Goal: Task Accomplishment & Management: Manage account settings

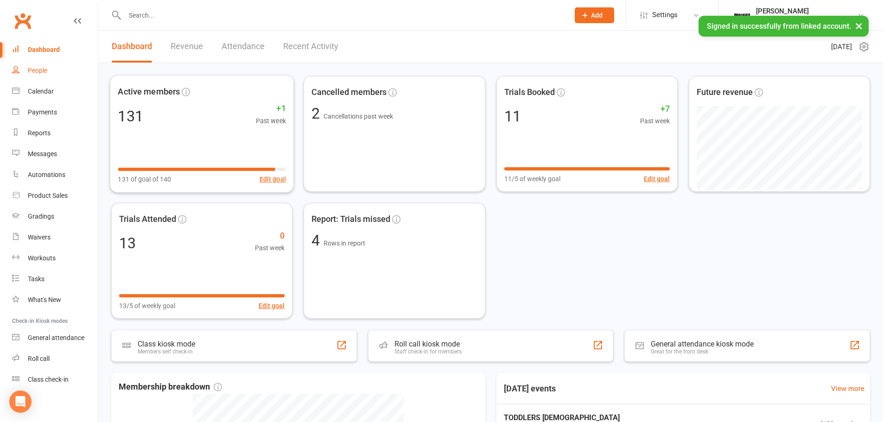
click at [34, 74] on div "People" at bounding box center [37, 70] width 19 height 7
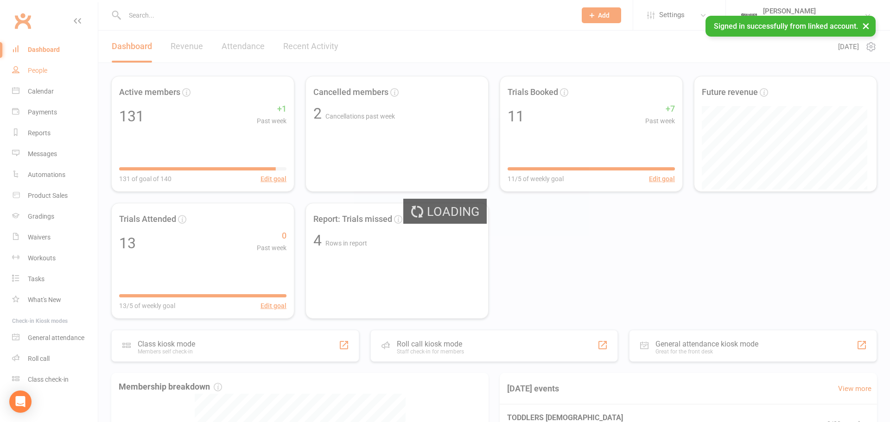
select select "100"
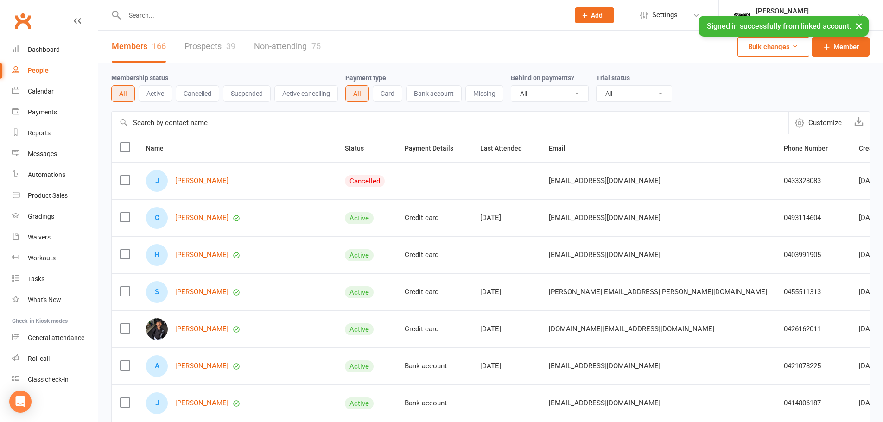
click at [811, 117] on button "Customize" at bounding box center [817, 123] width 59 height 22
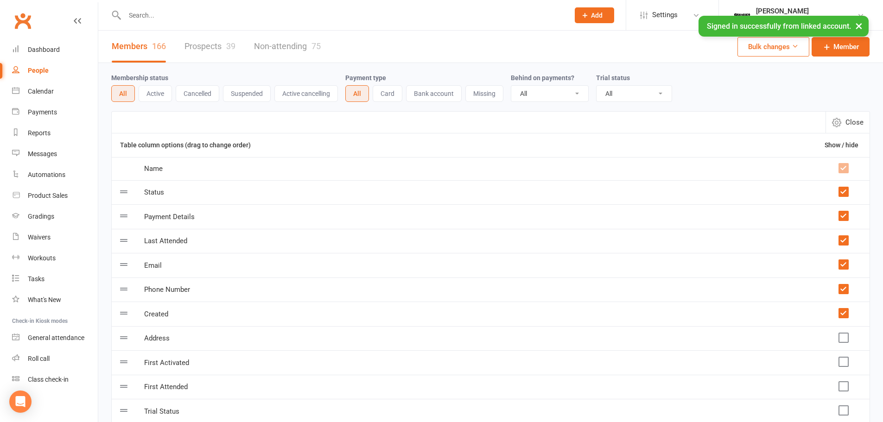
click at [851, 120] on span "Close" at bounding box center [854, 122] width 18 height 11
select select "100"
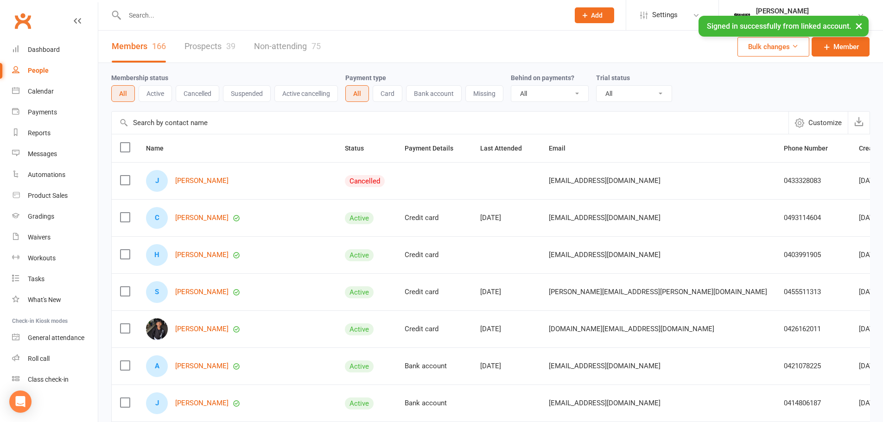
click at [784, 217] on div "0493114604" at bounding box center [813, 218] width 58 height 8
copy div "0493114604"
click at [784, 291] on div "0455511313" at bounding box center [813, 292] width 58 height 8
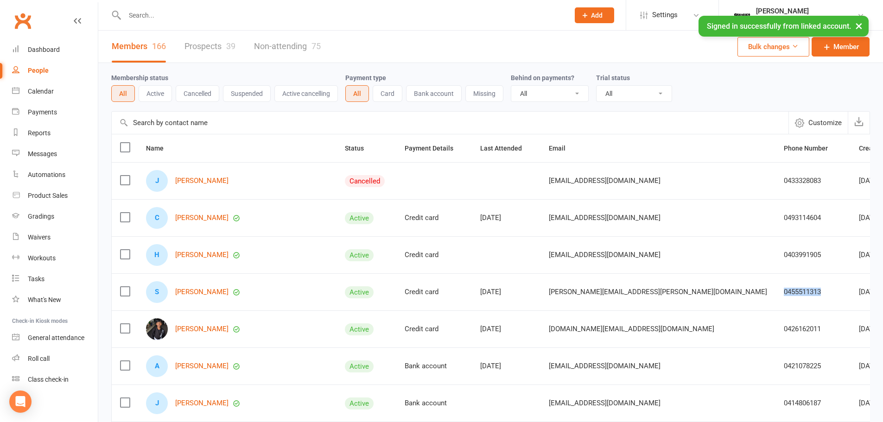
copy div "0455511313"
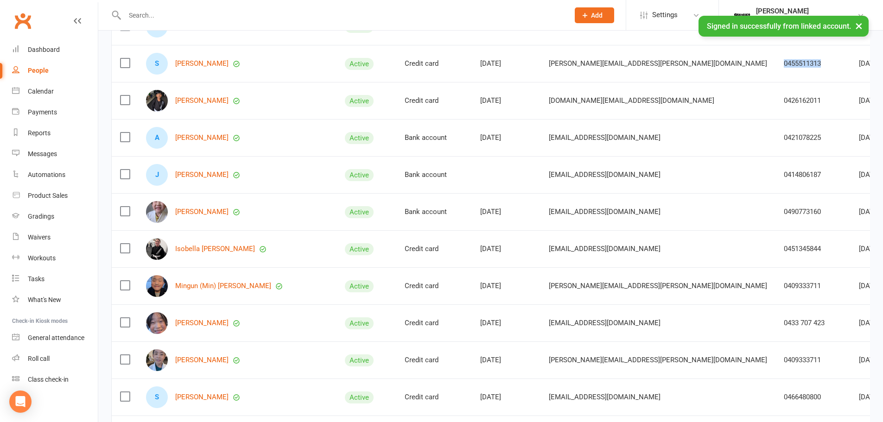
scroll to position [232, 0]
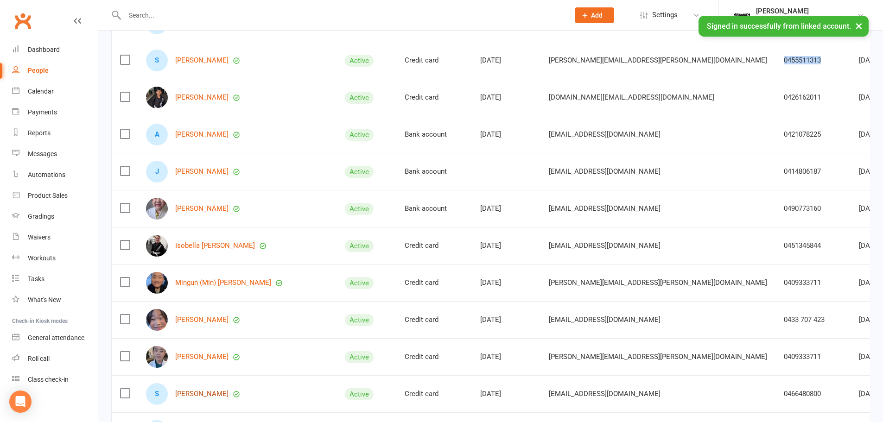
click at [185, 396] on link "[PERSON_NAME]" at bounding box center [201, 394] width 53 height 8
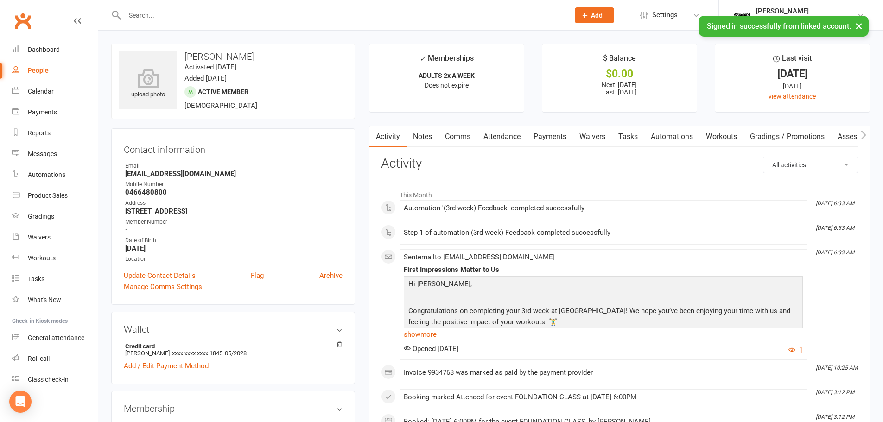
click at [152, 195] on strong "0466480800" at bounding box center [233, 192] width 217 height 8
copy strong "0466480800"
select select "100"
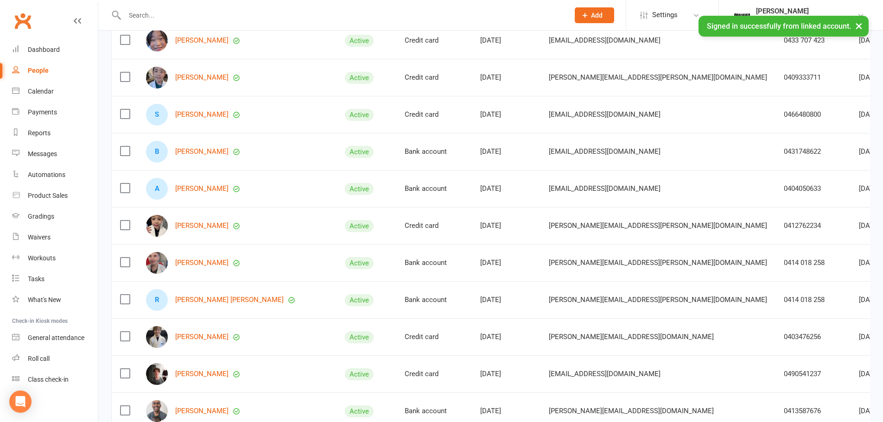
scroll to position [518, 0]
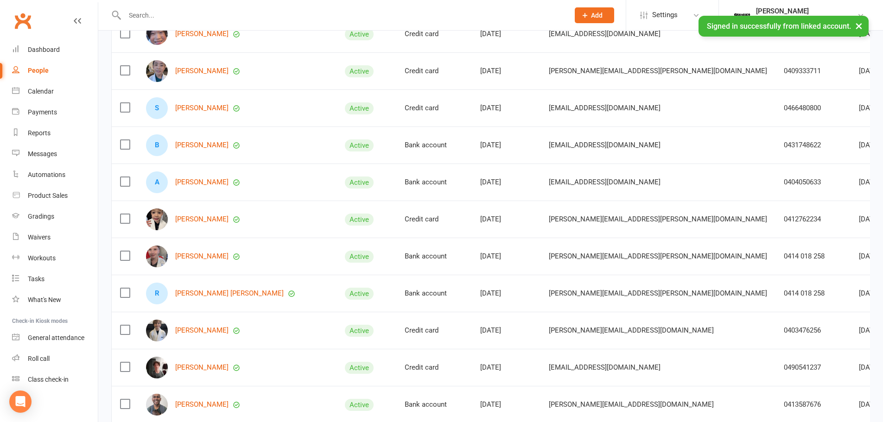
click at [784, 367] on div "0490541237" at bounding box center [813, 368] width 58 height 8
copy div "0490541237"
click at [784, 402] on div "0413587676" at bounding box center [813, 405] width 58 height 8
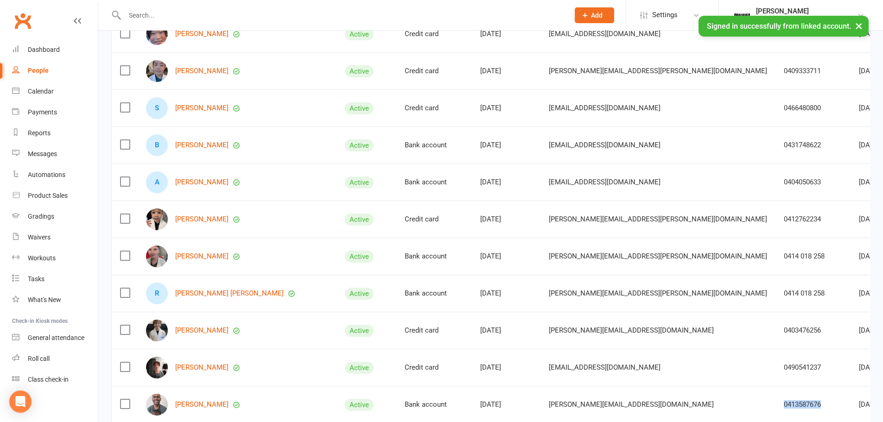
copy div "0413587676"
drag, startPoint x: 235, startPoint y: 410, endPoint x: 196, endPoint y: 409, distance: 38.9
click at [196, 409] on div "[PERSON_NAME]" at bounding box center [237, 405] width 182 height 22
copy link "[PERSON_NAME]"
click at [784, 404] on div "0413587676" at bounding box center [813, 405] width 58 height 8
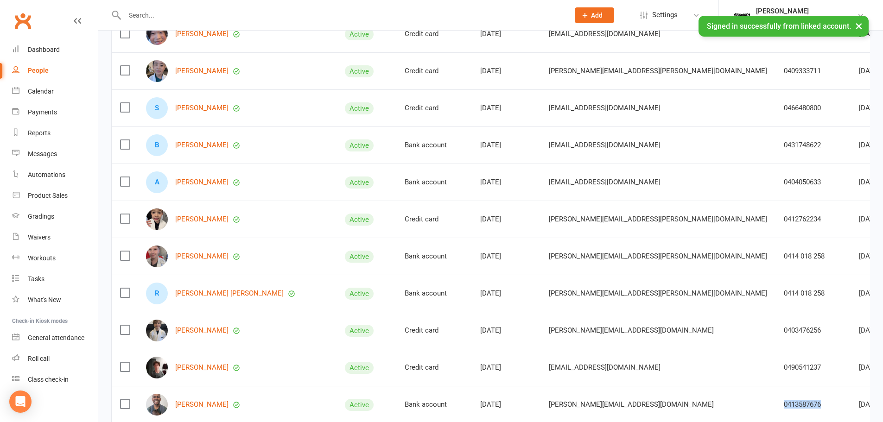
click at [784, 404] on div "0413587676" at bounding box center [813, 405] width 58 height 8
copy div "0413587676"
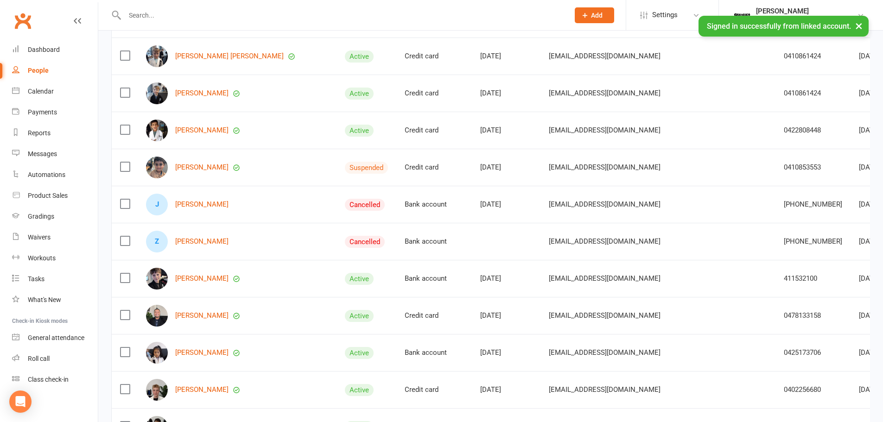
scroll to position [1167, 0]
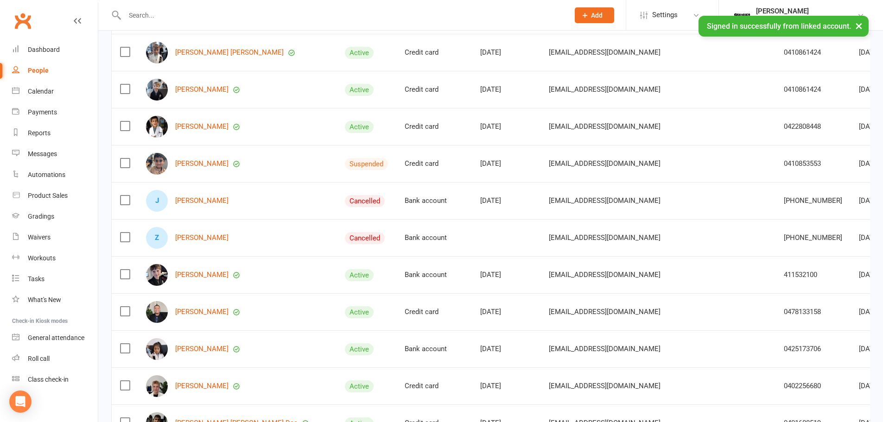
click at [241, 400] on td "[PERSON_NAME]" at bounding box center [237, 386] width 199 height 37
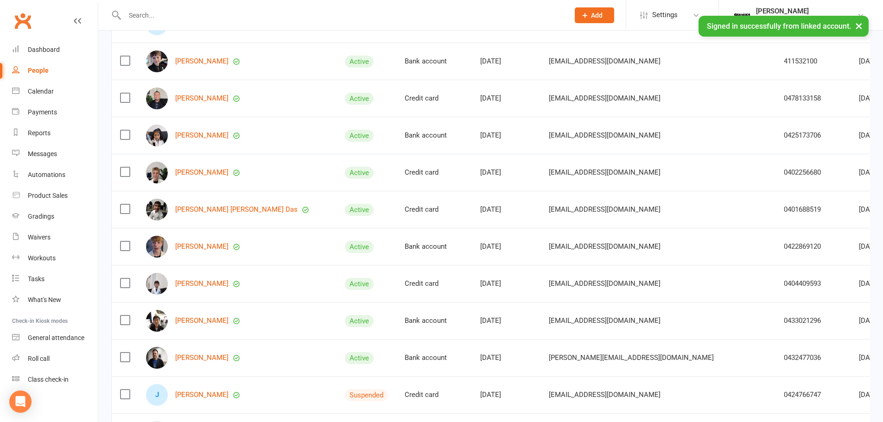
scroll to position [1398, 0]
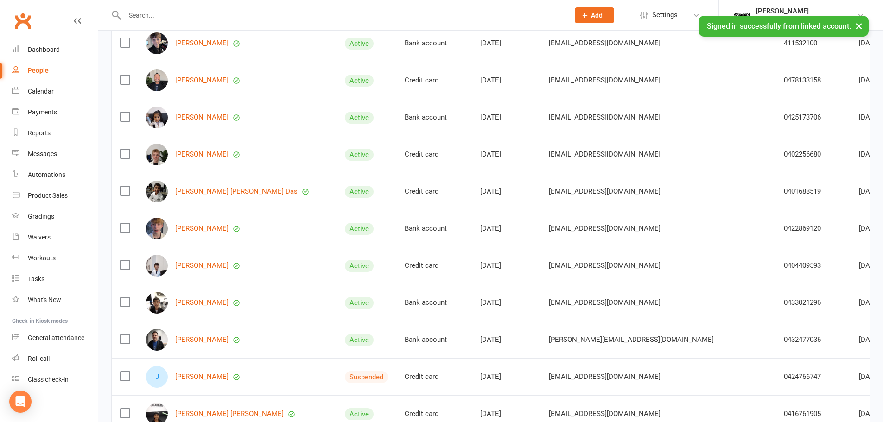
click at [784, 338] on div "0432477036" at bounding box center [813, 340] width 58 height 8
copy div "0432477036"
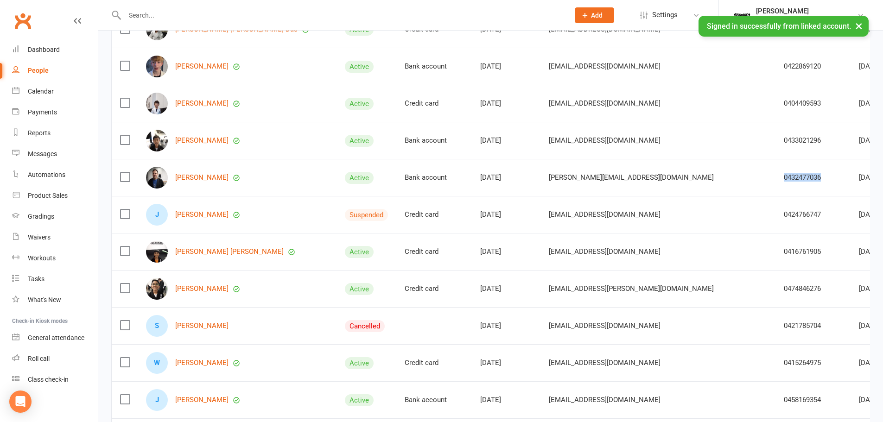
scroll to position [1584, 0]
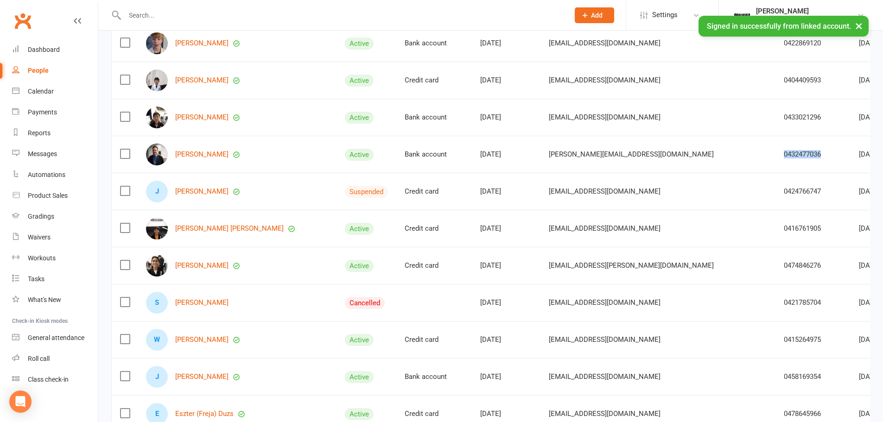
click at [825, 373] on link "Archive member" at bounding box center [808, 377] width 92 height 19
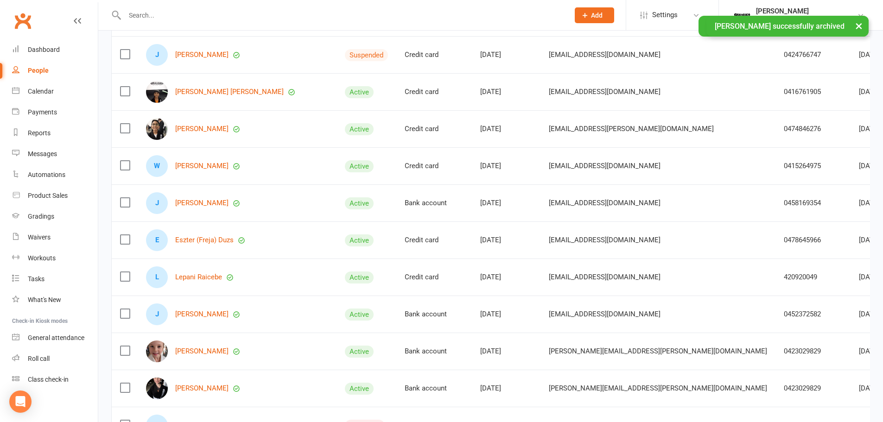
scroll to position [1723, 0]
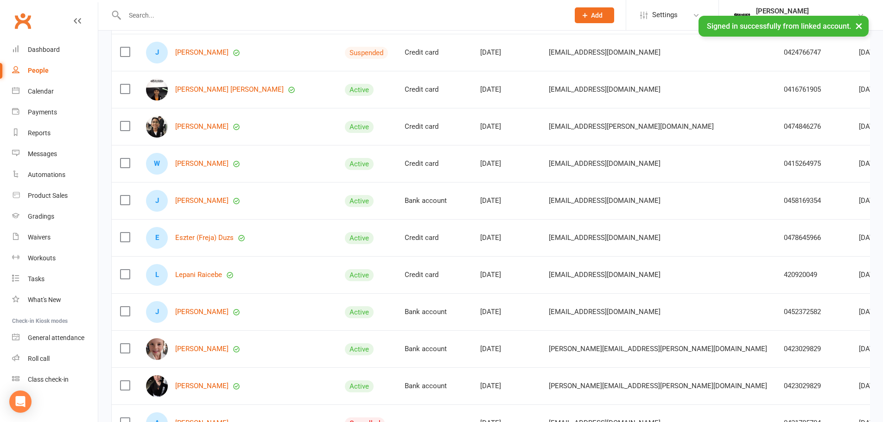
click at [784, 273] on div "420920049" at bounding box center [813, 275] width 58 height 8
copy div "420920049"
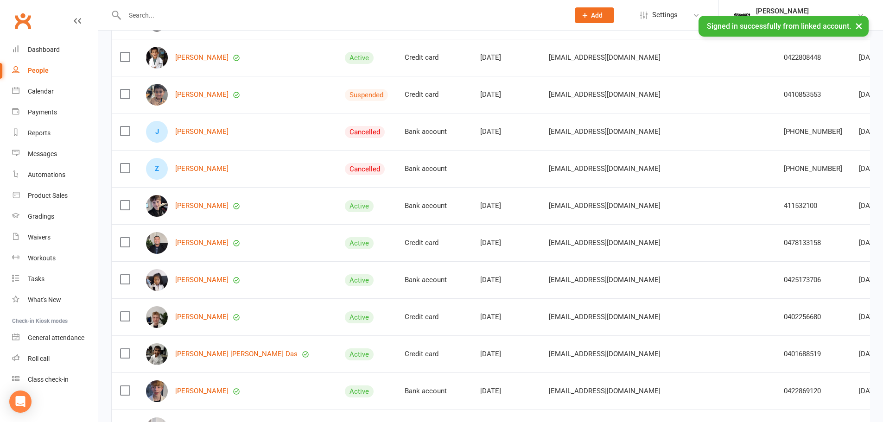
scroll to position [1213, 0]
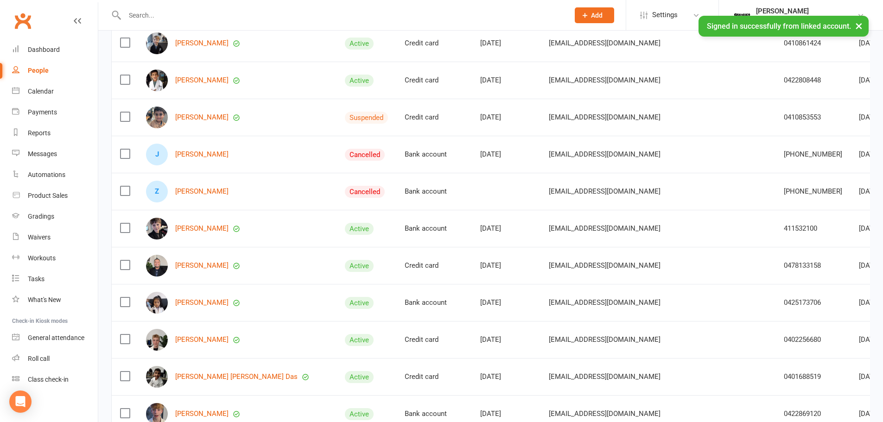
click at [126, 156] on label at bounding box center [124, 153] width 9 height 9
click at [126, 149] on input "checkbox" at bounding box center [124, 149] width 9 height 0
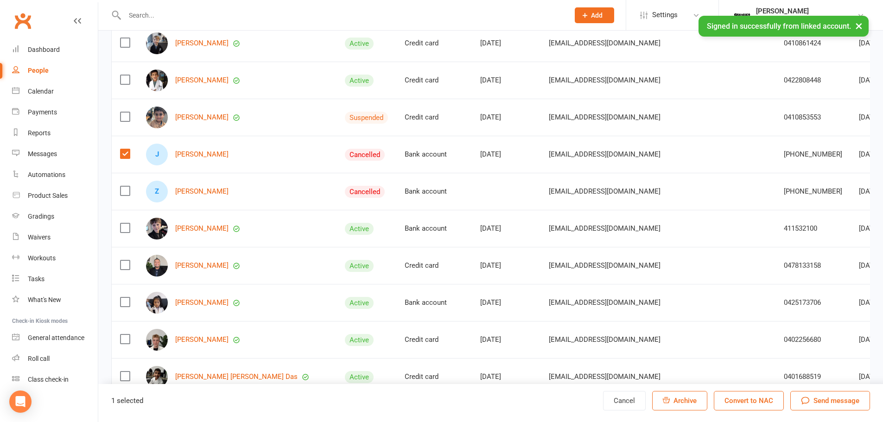
click at [123, 191] on label at bounding box center [124, 190] width 9 height 9
click at [123, 186] on input "checkbox" at bounding box center [124, 186] width 9 height 0
click at [667, 402] on icon "button" at bounding box center [666, 400] width 7 height 7
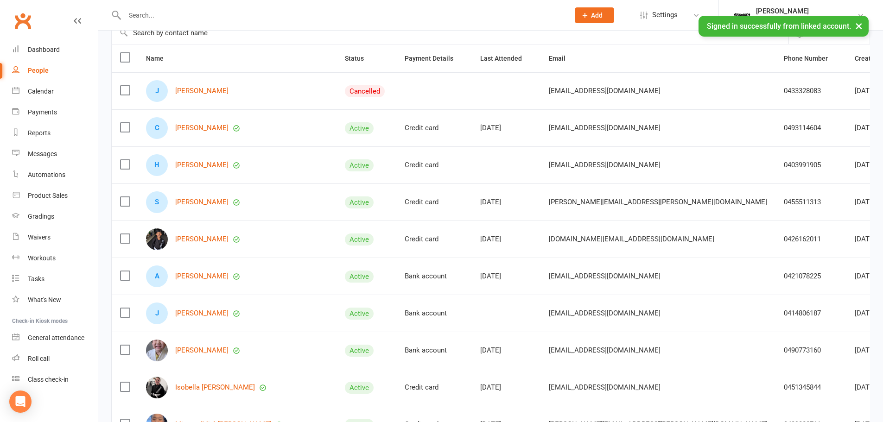
scroll to position [54, 0]
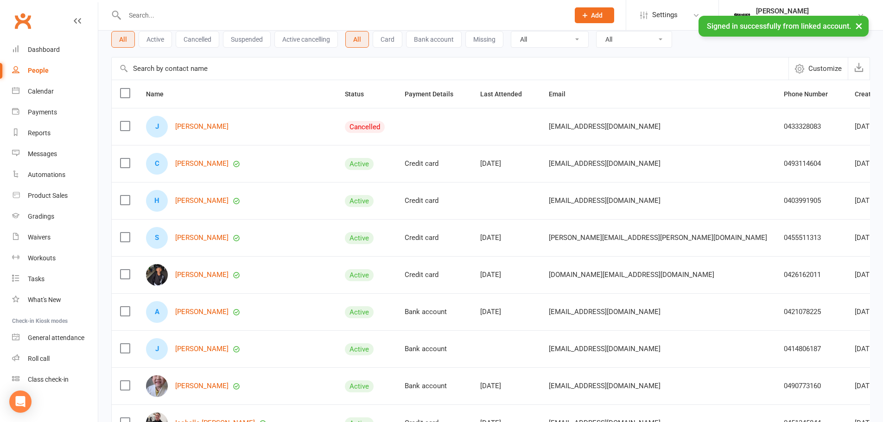
click at [131, 126] on td at bounding box center [125, 126] width 26 height 37
click at [128, 126] on label at bounding box center [124, 125] width 9 height 9
click at [128, 121] on input "checkbox" at bounding box center [124, 121] width 9 height 0
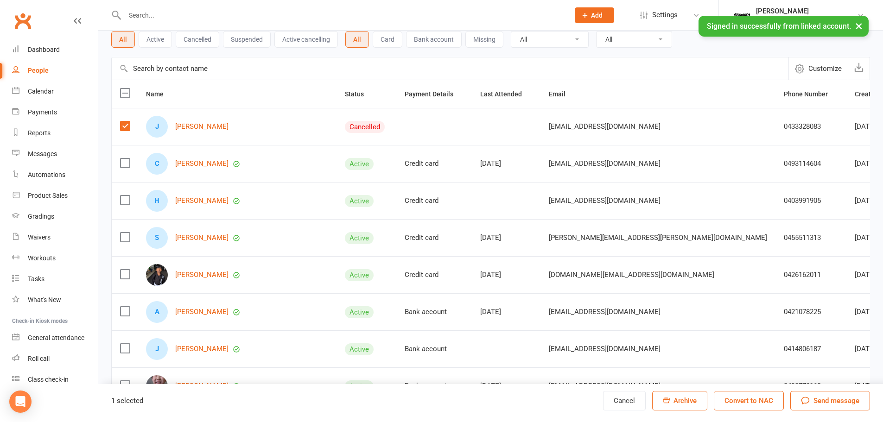
click at [802, 202] on link "Archive member" at bounding box center [808, 201] width 92 height 19
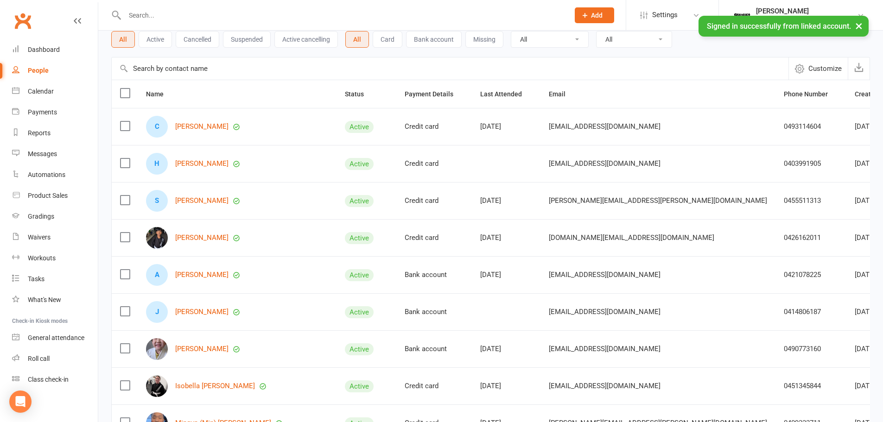
click at [856, 28] on button "×" at bounding box center [858, 26] width 17 height 20
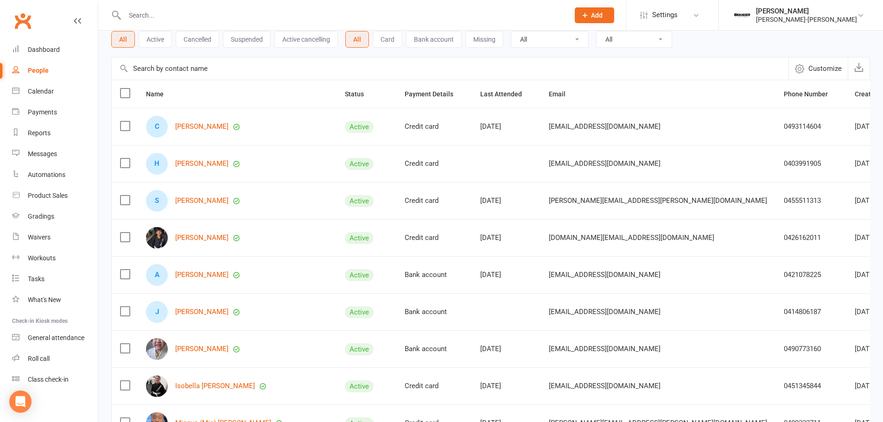
click at [28, 34] on div "Clubworx" at bounding box center [49, 26] width 98 height 34
click at [34, 50] on div "Dashboard" at bounding box center [44, 49] width 32 height 7
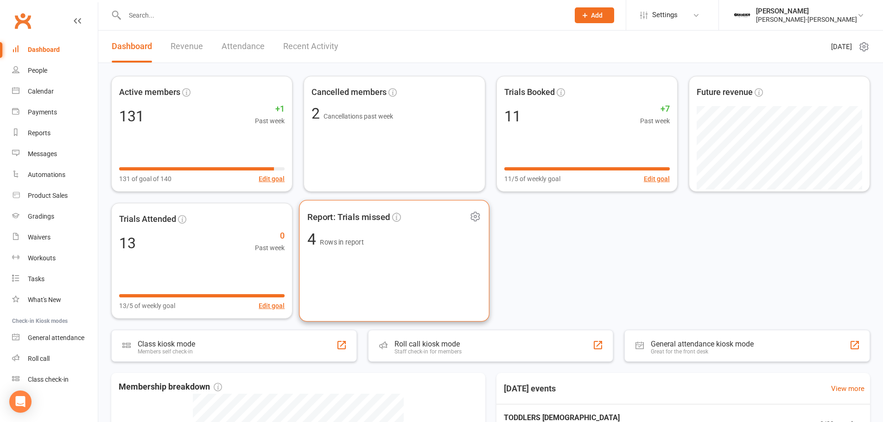
click at [440, 268] on div "Report: Trials missed 4 Rows in report" at bounding box center [394, 261] width 190 height 122
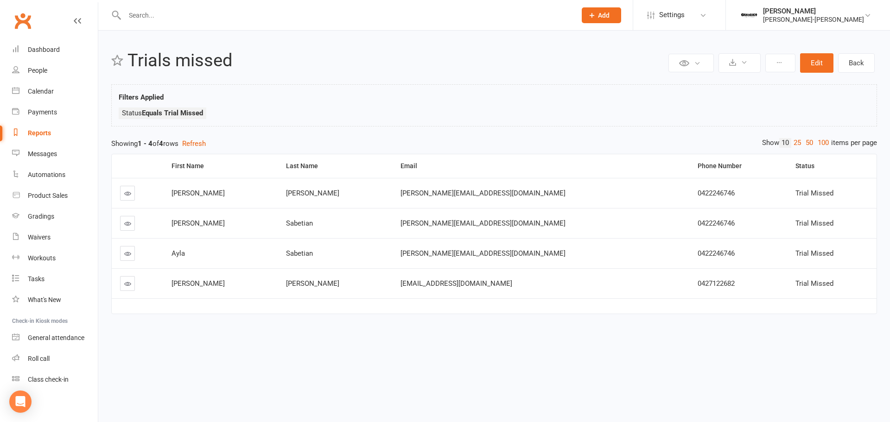
click at [126, 192] on icon at bounding box center [127, 193] width 7 height 7
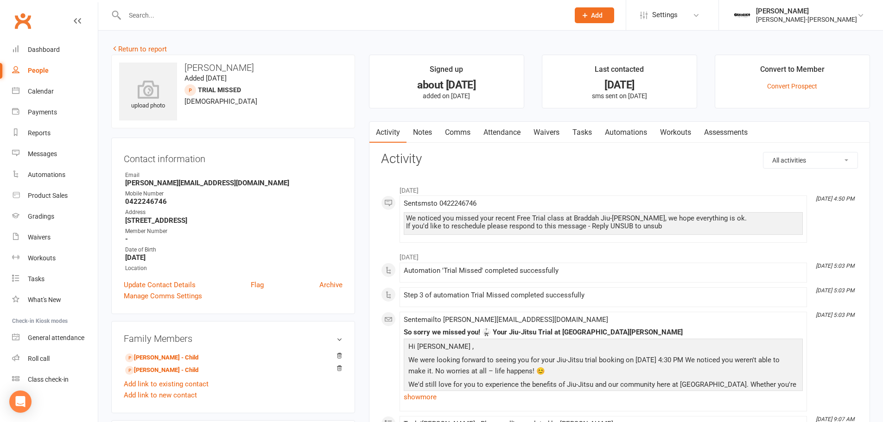
click at [590, 131] on link "Tasks" at bounding box center [582, 132] width 32 height 21
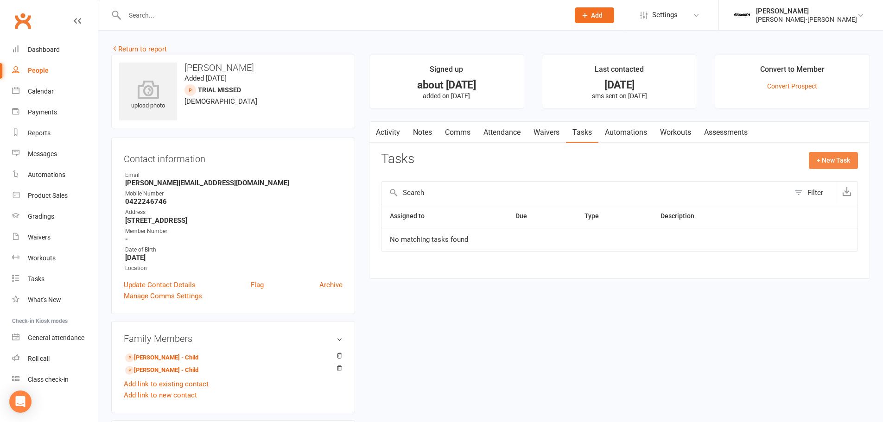
click at [836, 159] on button "+ New Task" at bounding box center [833, 160] width 49 height 17
select select "50674"
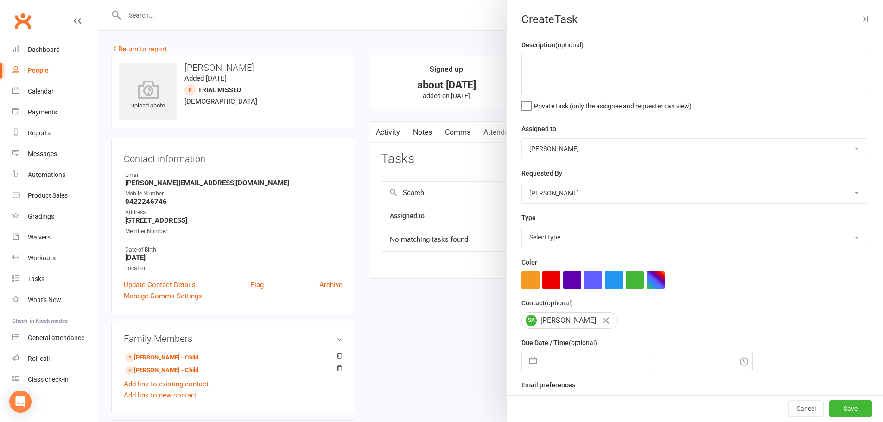
click at [569, 241] on select "Select type E-mail Meeting Phone call Add new task type" at bounding box center [695, 237] width 346 height 20
select select "30118"
click at [522, 229] on select "Select type E-mail Meeting Phone call Add new task type" at bounding box center [695, 237] width 346 height 20
click at [576, 195] on select "Accounts Control [PERSON_NAME] [PERSON_NAME]" at bounding box center [695, 193] width 346 height 20
click at [578, 148] on select "Accounts Control [PERSON_NAME] [PERSON_NAME]" at bounding box center [695, 149] width 346 height 20
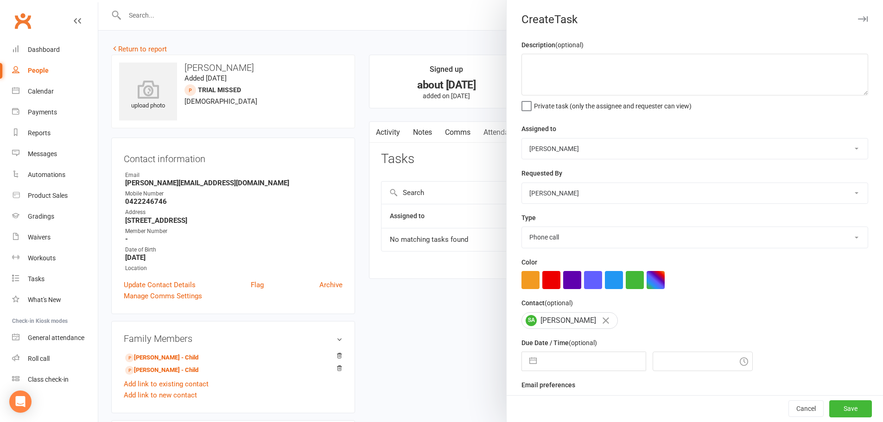
select select "52590"
click at [522, 139] on select "Accounts Control [PERSON_NAME] [PERSON_NAME]" at bounding box center [695, 149] width 346 height 20
click at [588, 68] on textarea at bounding box center [694, 75] width 347 height 42
type textarea "Call mum back after she speaks to the Dad"
click at [678, 112] on div "Description (optional) Call mum back after she speaks to the Dad Private task (…" at bounding box center [695, 233] width 376 height 389
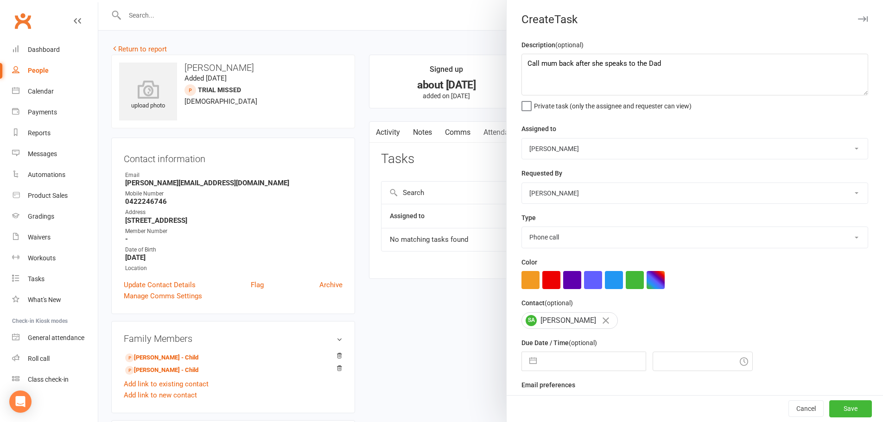
click at [675, 101] on span "Private task (only the assignee and requester can view)" at bounding box center [613, 104] width 158 height 11
click at [675, 99] on input "Private task (only the assignee and requester can view)" at bounding box center [606, 99] width 170 height 0
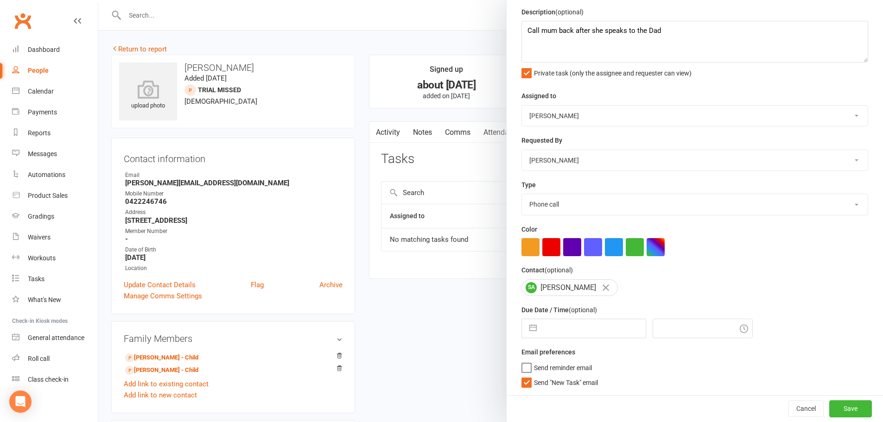
scroll to position [37, 0]
click at [616, 331] on input "text" at bounding box center [593, 328] width 104 height 19
select select "6"
select select "2025"
select select "7"
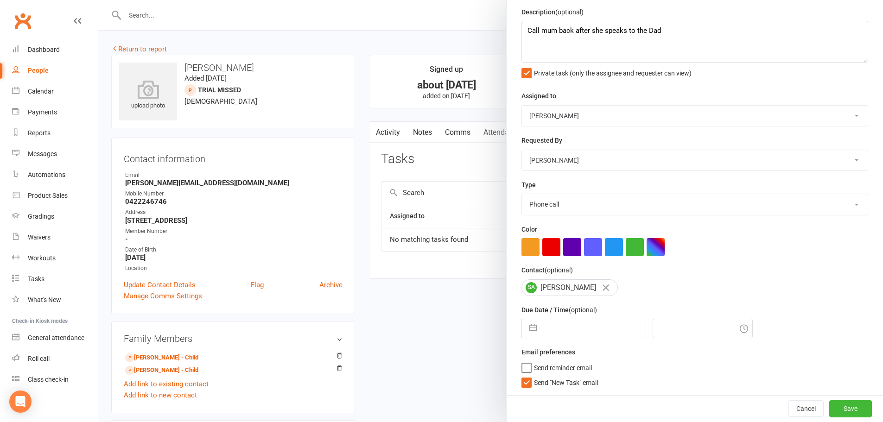
select select "2025"
select select "8"
select select "2025"
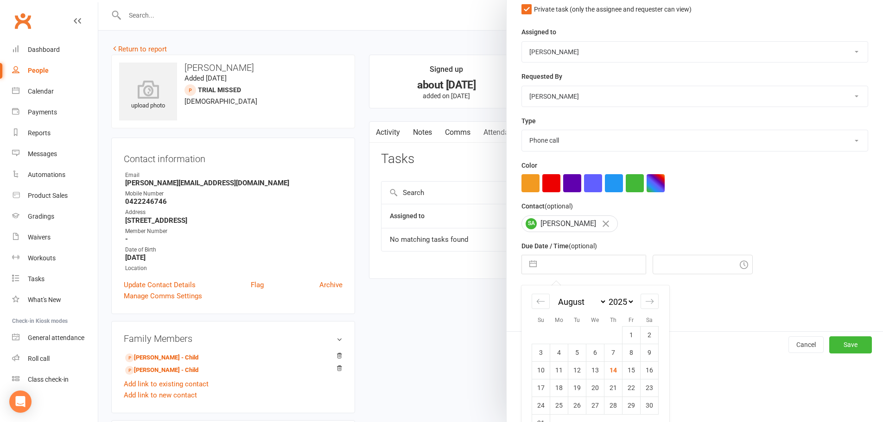
scroll to position [121, 0]
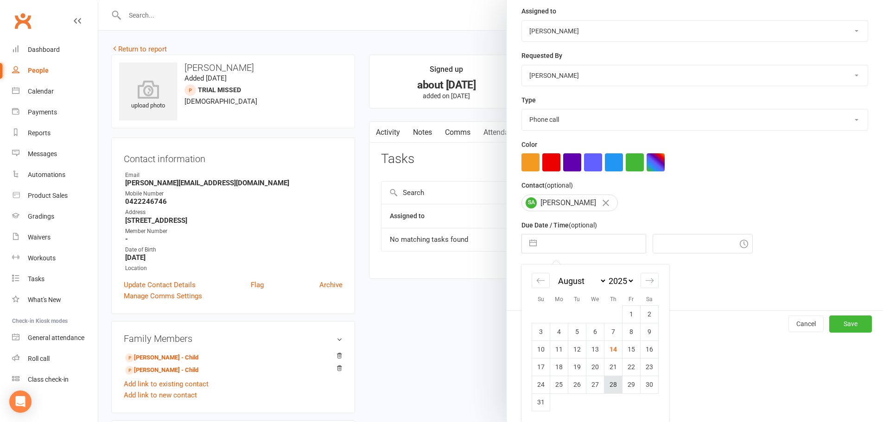
click at [607, 384] on td "28" at bounding box center [613, 385] width 18 height 18
type input "[DATE]"
type input "11:30am"
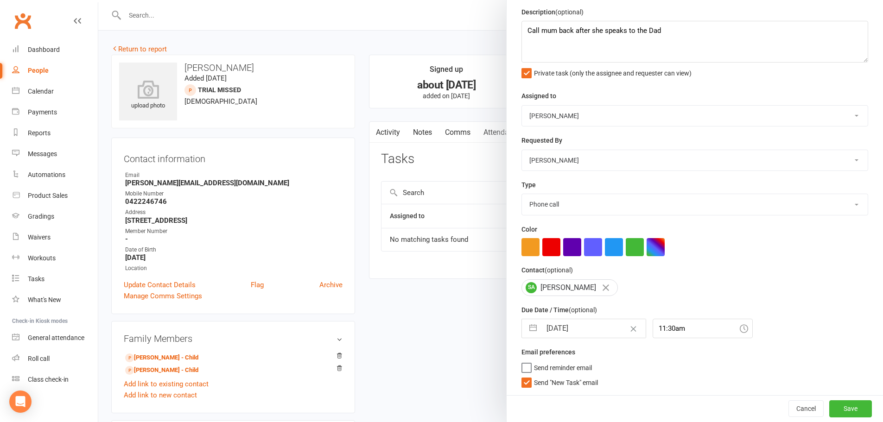
click at [540, 369] on span "Send reminder email" at bounding box center [563, 366] width 58 height 11
click at [540, 361] on input "Send reminder email" at bounding box center [556, 361] width 70 height 0
click at [829, 408] on button "Save" at bounding box center [850, 408] width 43 height 17
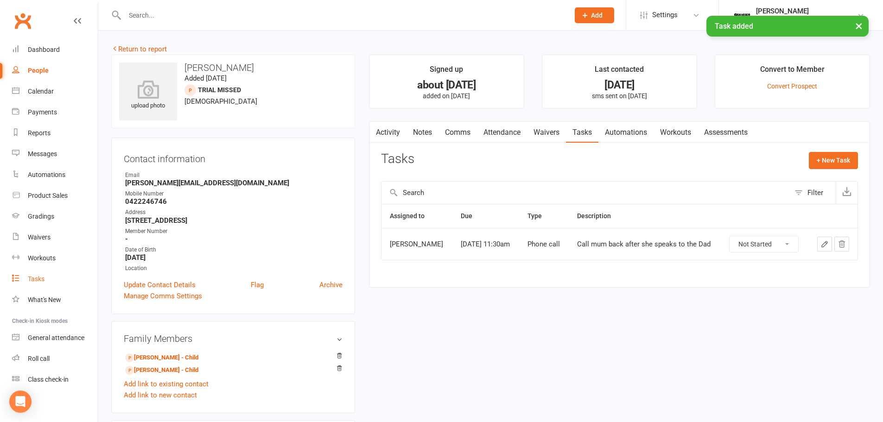
click at [55, 278] on link "Tasks" at bounding box center [55, 279] width 86 height 21
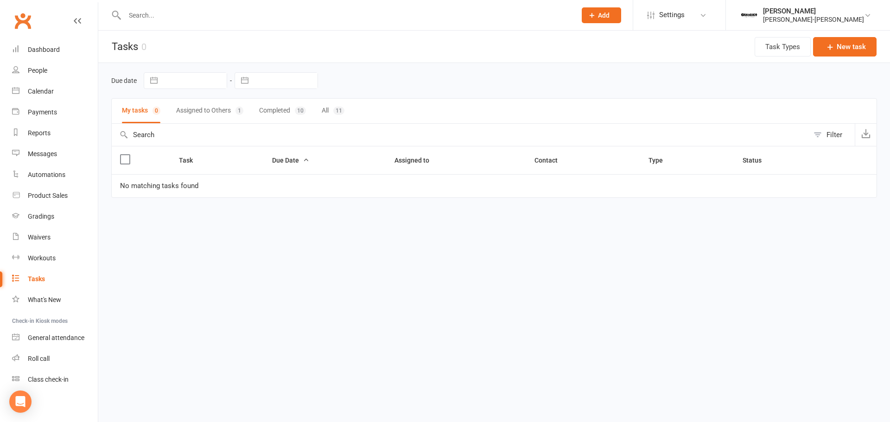
click at [185, 113] on button "Assigned to Others 1" at bounding box center [209, 111] width 67 height 25
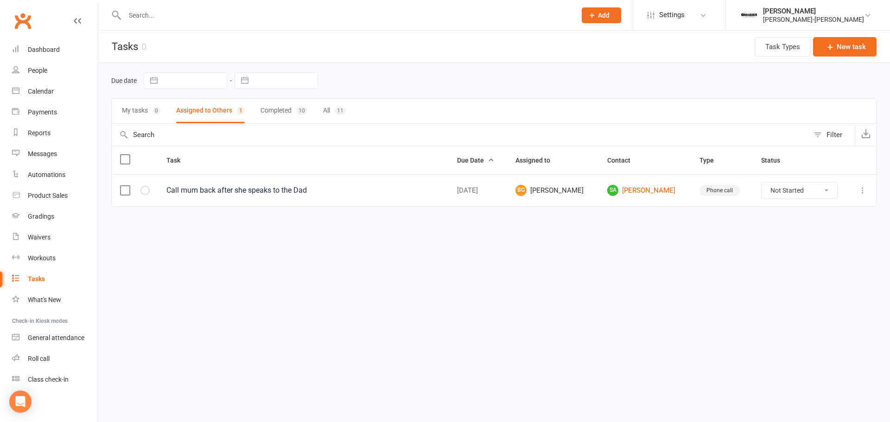
click at [799, 190] on select "Not Started In Progress Waiting Complete" at bounding box center [799, 191] width 76 height 16
click at [761, 183] on select "Not Started In Progress Waiting Complete" at bounding box center [799, 191] width 76 height 16
select select "unstarted"
select select "started"
click at [36, 60] on ul "Dashboard People Calendar Payments Reports Messages Automations Product Sales G…" at bounding box center [49, 214] width 98 height 351
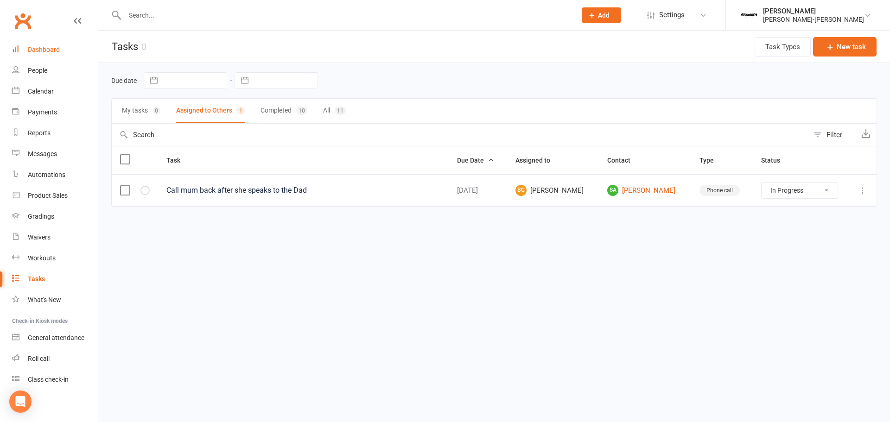
click at [49, 52] on div "Dashboard" at bounding box center [44, 49] width 32 height 7
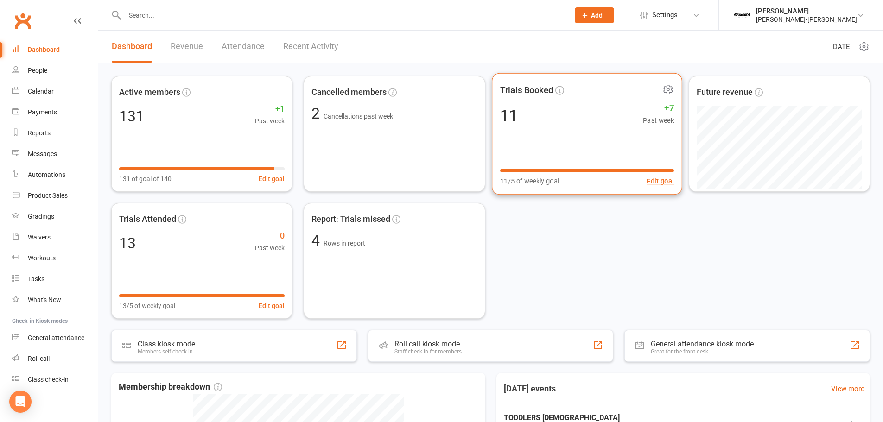
click at [557, 137] on div "Trials Booked 11 +7 Past week 11/5 of weekly goal Edit goal" at bounding box center [587, 134] width 190 height 122
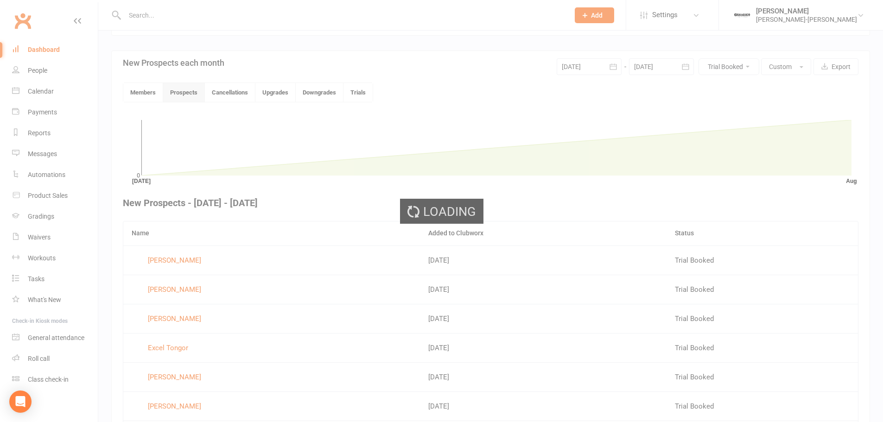
scroll to position [253, 0]
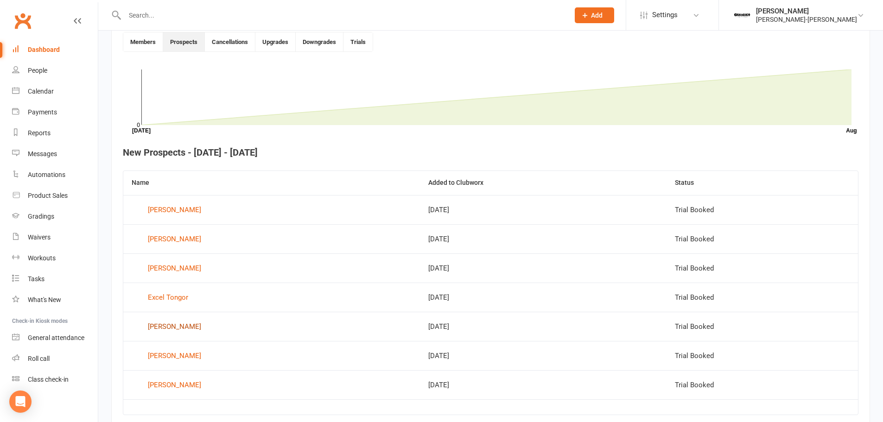
click at [175, 322] on div "[PERSON_NAME]" at bounding box center [174, 327] width 53 height 14
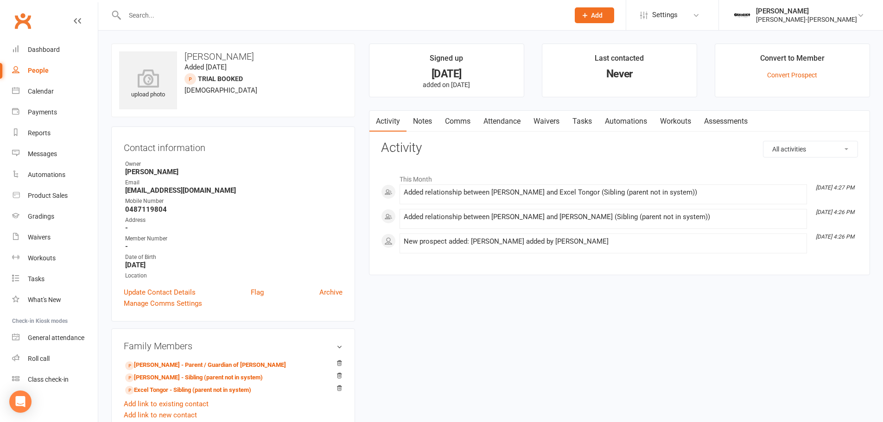
click at [509, 124] on link "Attendance" at bounding box center [502, 121] width 50 height 21
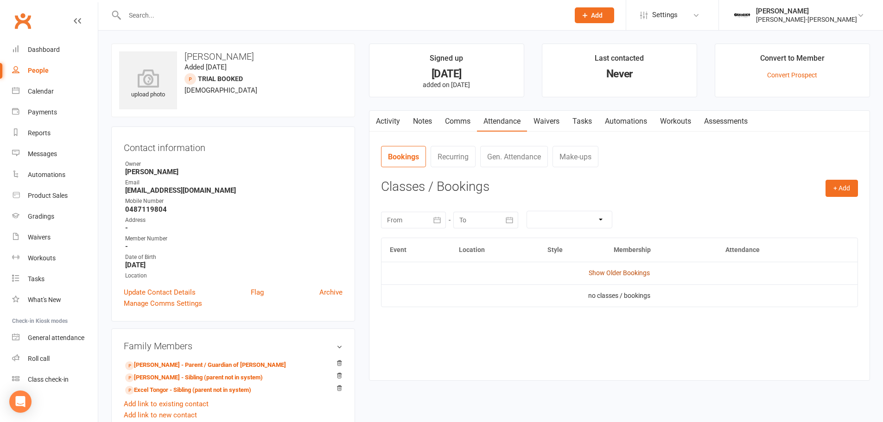
click at [611, 275] on link "Show Older Bookings" at bounding box center [619, 272] width 61 height 7
click at [161, 369] on link "[PERSON_NAME] - Parent / Guardian of [PERSON_NAME]" at bounding box center [205, 366] width 161 height 10
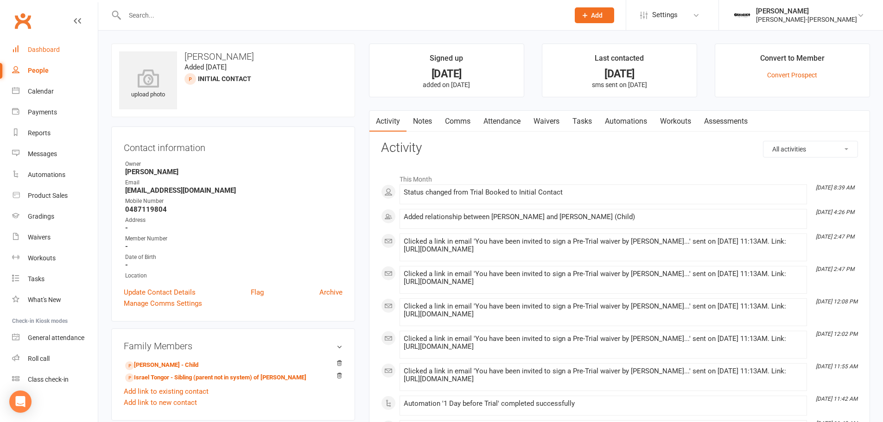
click at [62, 44] on link "Dashboard" at bounding box center [55, 49] width 86 height 21
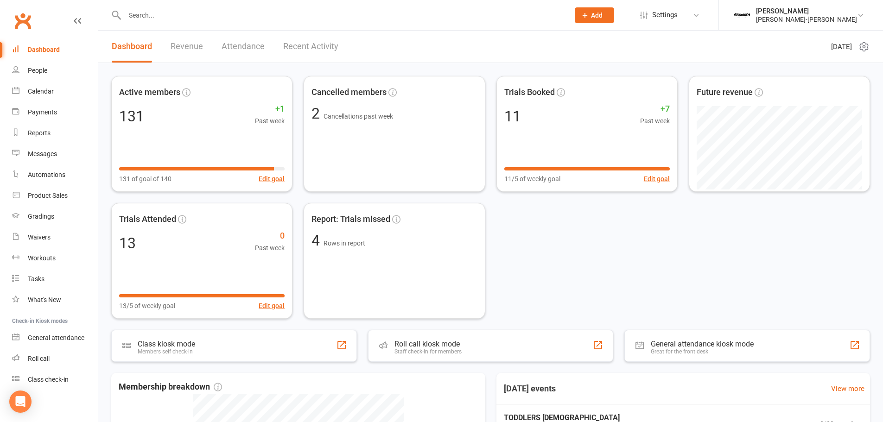
click at [304, 48] on link "Recent Activity" at bounding box center [310, 47] width 55 height 32
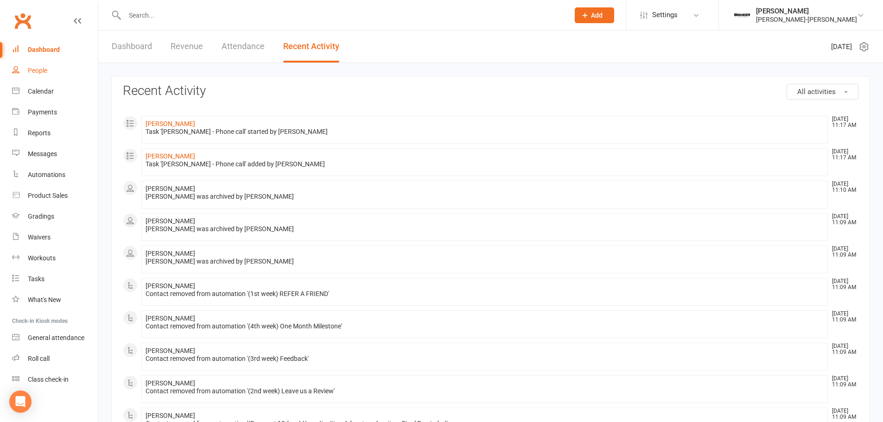
click at [39, 69] on div "People" at bounding box center [37, 70] width 19 height 7
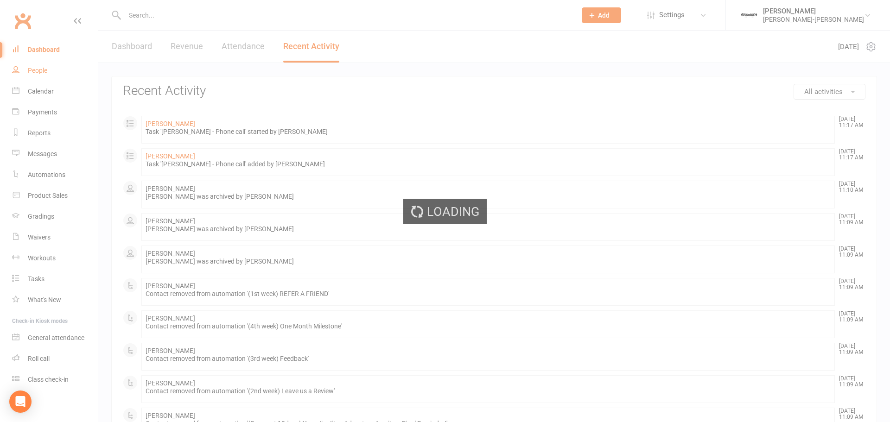
select select "100"
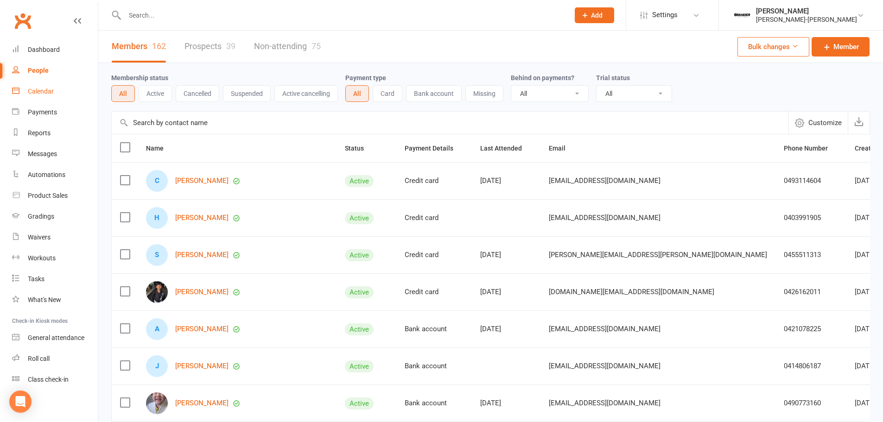
click at [43, 90] on div "Calendar" at bounding box center [41, 91] width 26 height 7
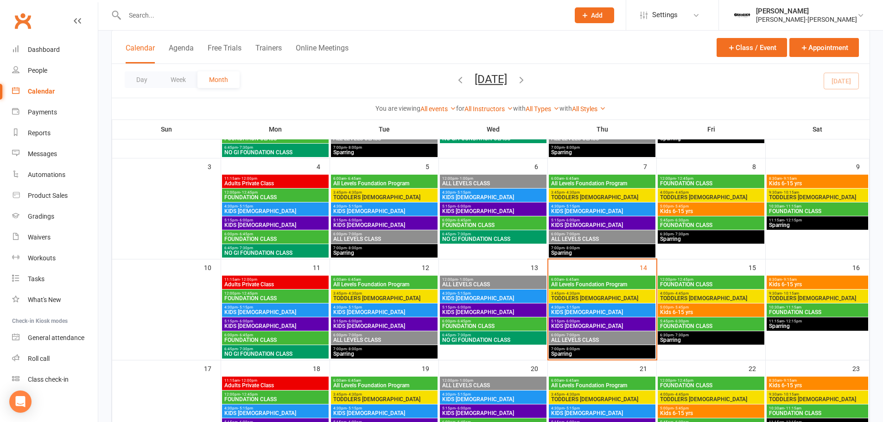
scroll to position [232, 0]
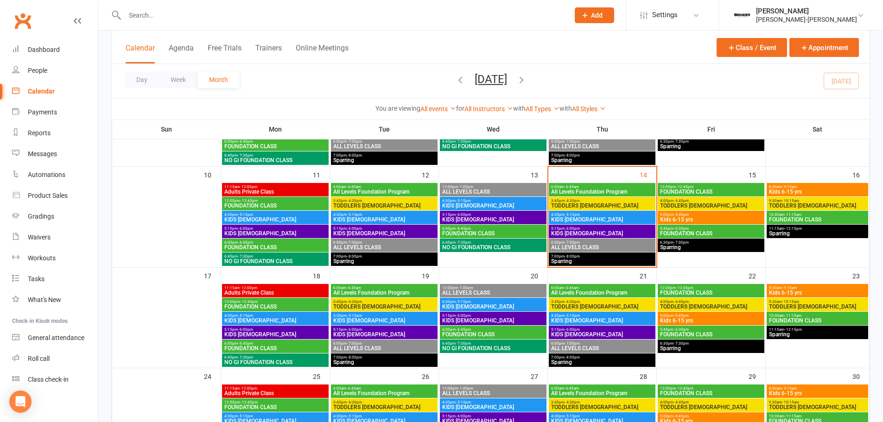
click at [590, 203] on span "TODDLERS [DEMOGRAPHIC_DATA]" at bounding box center [602, 206] width 103 height 6
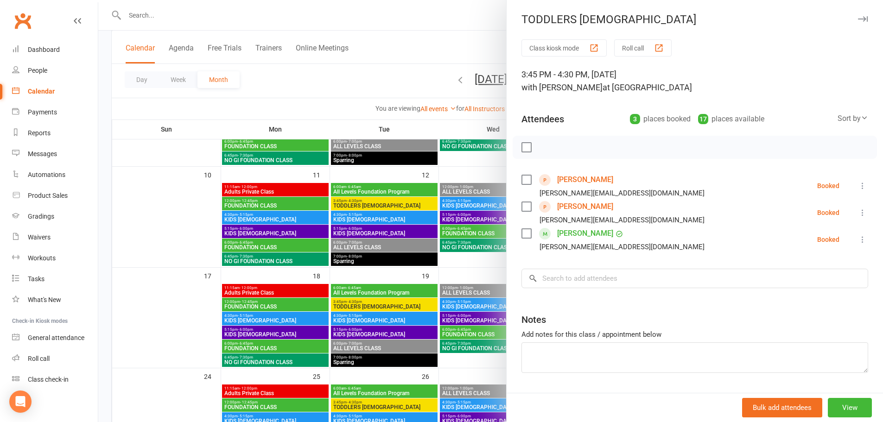
click at [857, 245] on button at bounding box center [862, 239] width 11 height 11
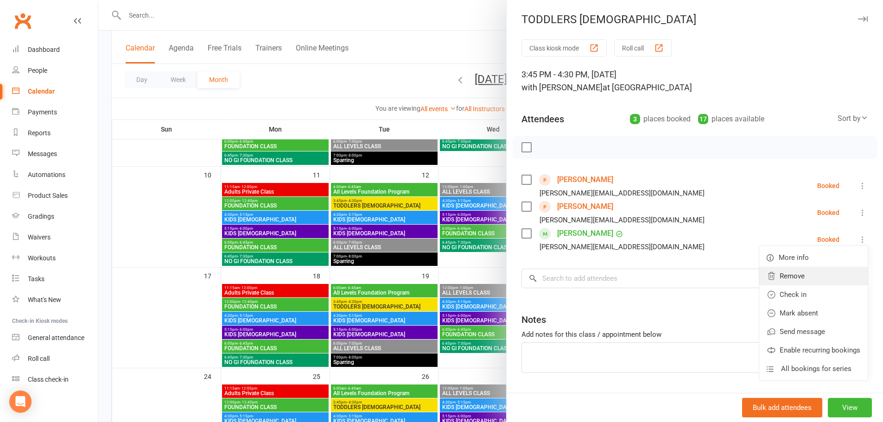
click at [809, 273] on link "Remove" at bounding box center [813, 276] width 108 height 19
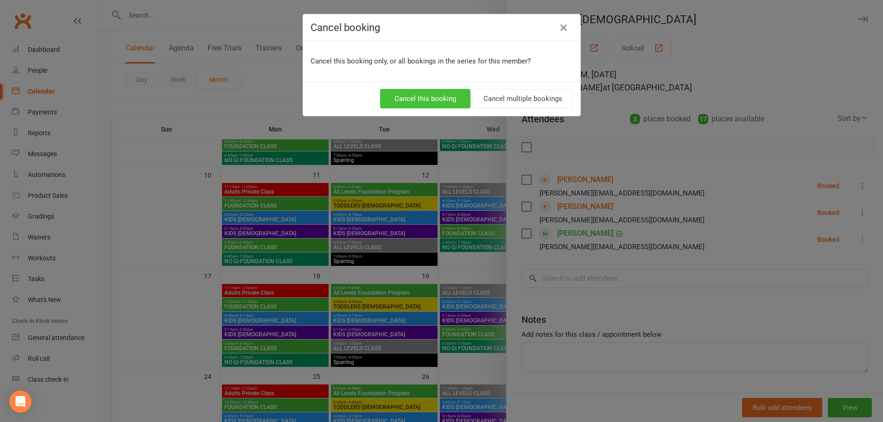
click at [424, 98] on button "Cancel this booking" at bounding box center [425, 98] width 90 height 19
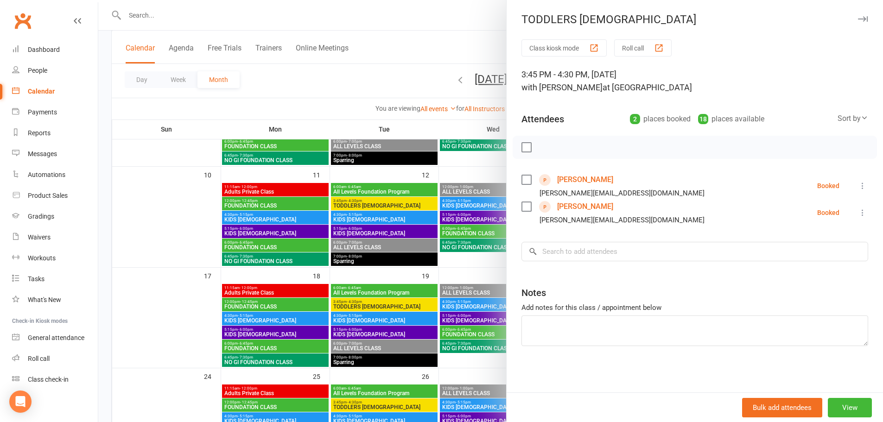
click at [596, 182] on link "[PERSON_NAME]" at bounding box center [585, 179] width 56 height 15
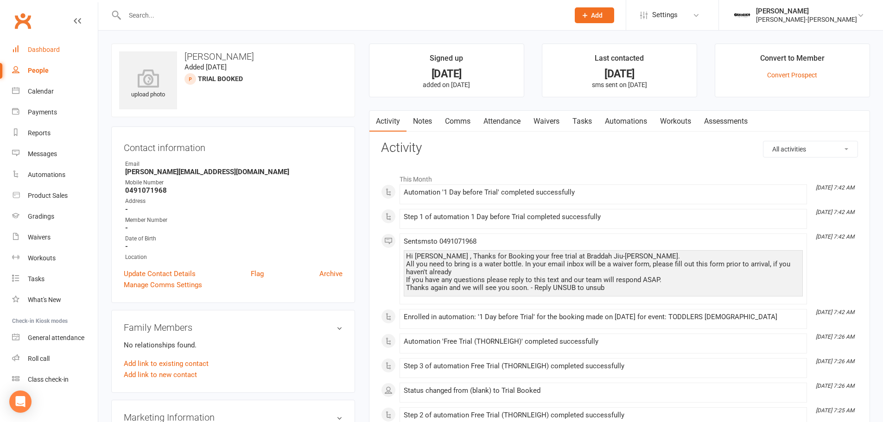
click at [45, 49] on div "Dashboard" at bounding box center [44, 49] width 32 height 7
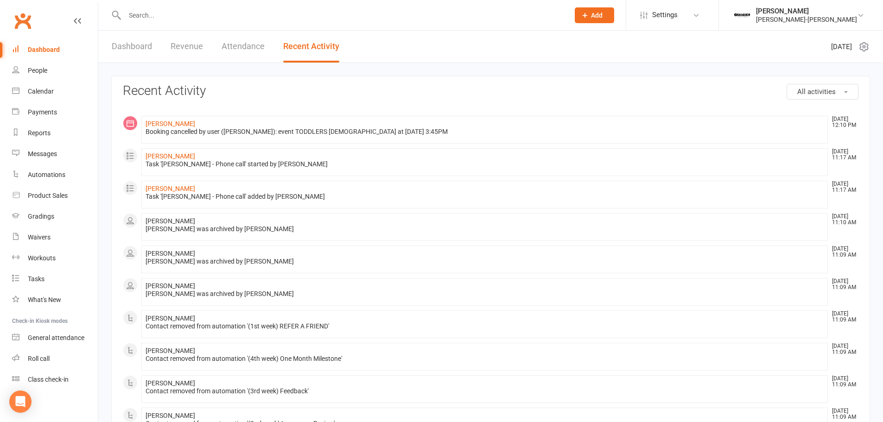
click at [184, 45] on link "Revenue" at bounding box center [187, 47] width 32 height 32
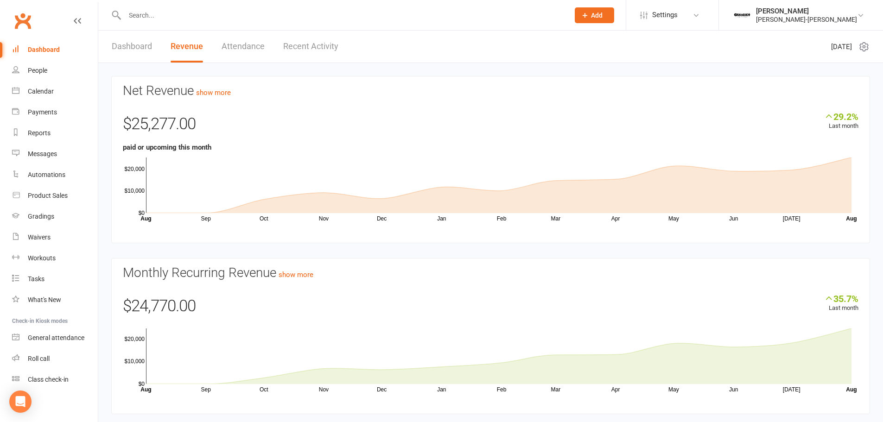
click at [228, 38] on link "Attendance" at bounding box center [243, 47] width 43 height 32
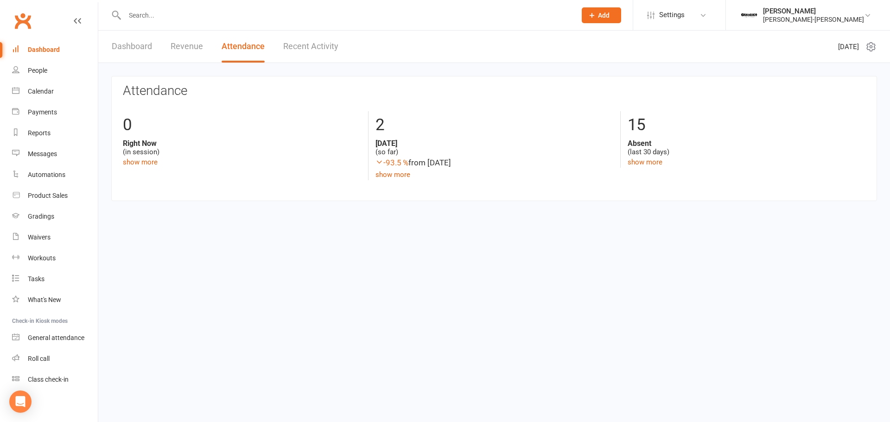
click at [142, 44] on link "Dashboard" at bounding box center [132, 47] width 40 height 32
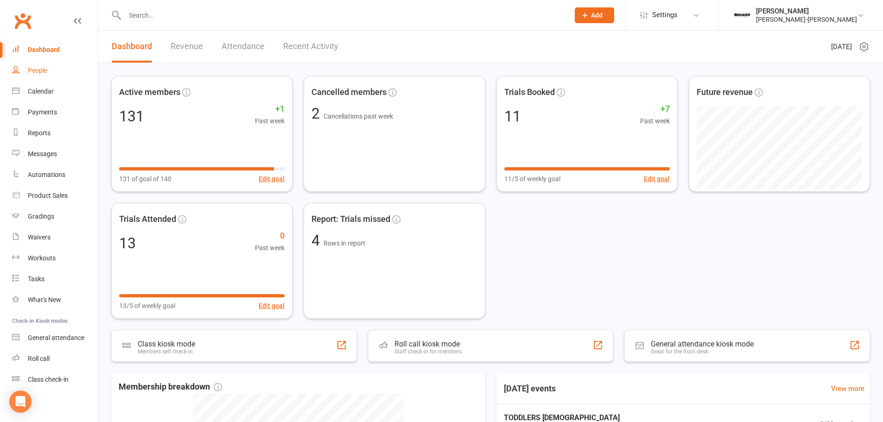
click at [41, 64] on link "People" at bounding box center [55, 70] width 86 height 21
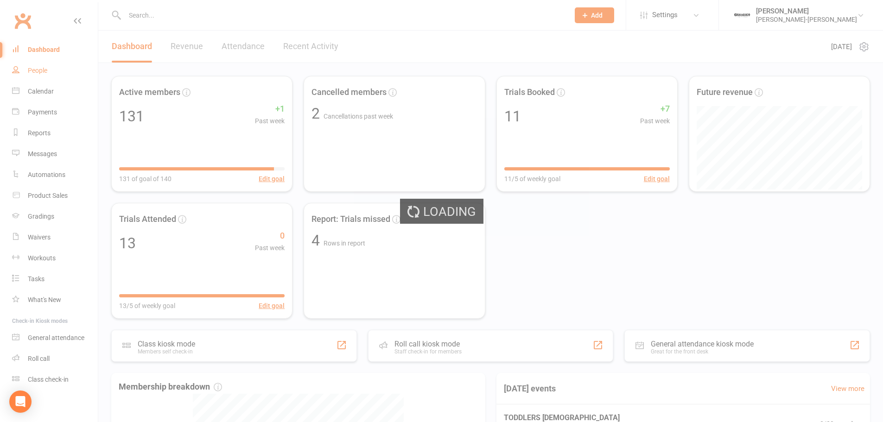
select select "100"
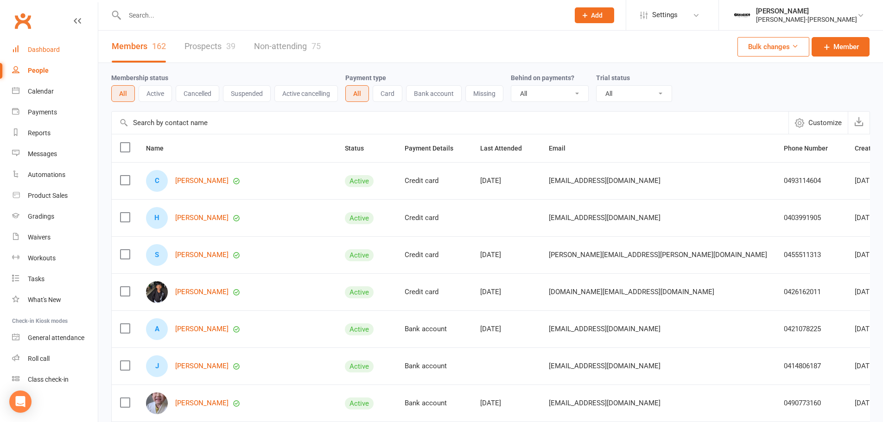
click at [78, 50] on link "Dashboard" at bounding box center [55, 49] width 86 height 21
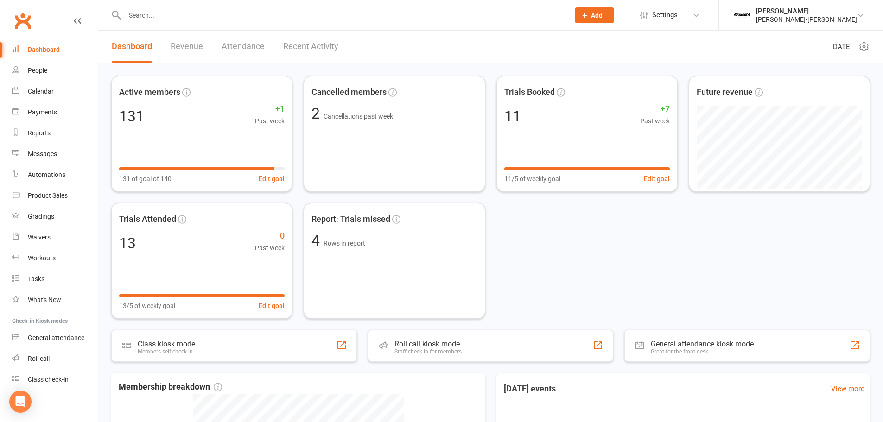
click at [334, 48] on link "Recent Activity" at bounding box center [310, 47] width 55 height 32
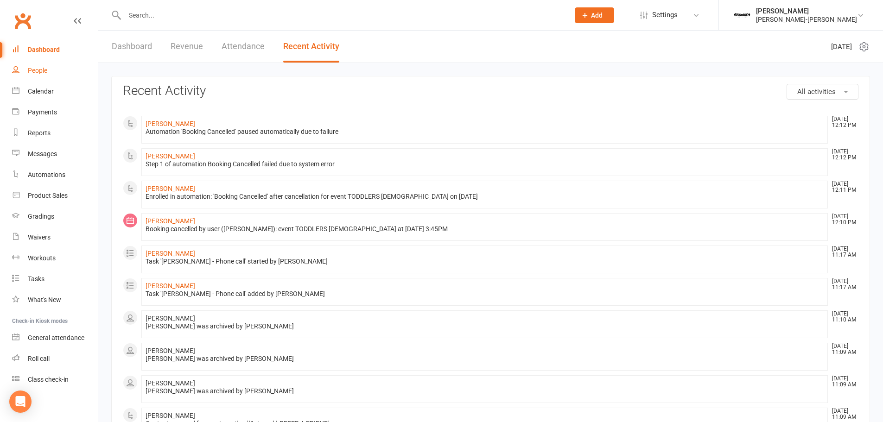
click at [49, 76] on link "People" at bounding box center [55, 70] width 86 height 21
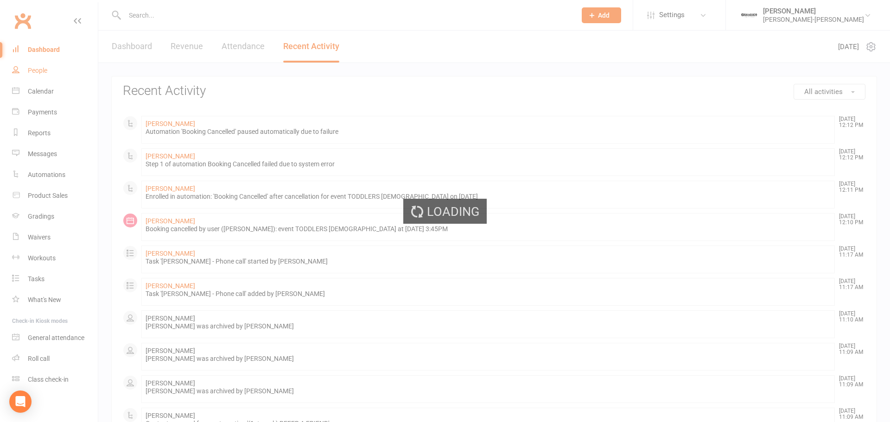
select select "100"
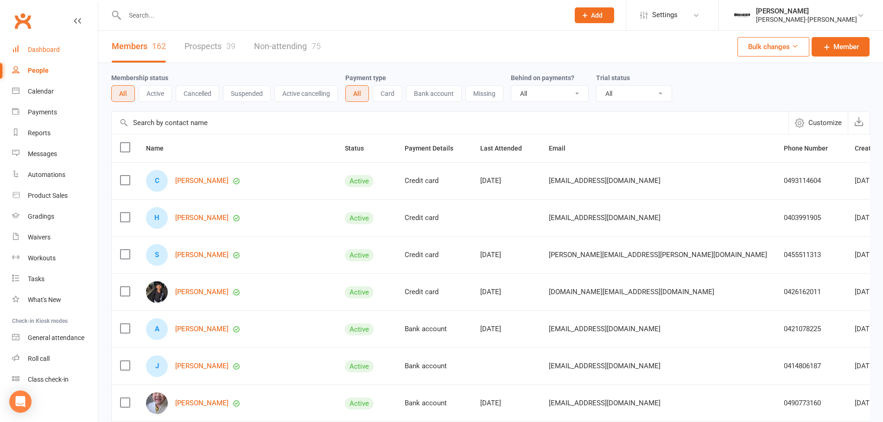
click at [48, 49] on div "Dashboard" at bounding box center [44, 49] width 32 height 7
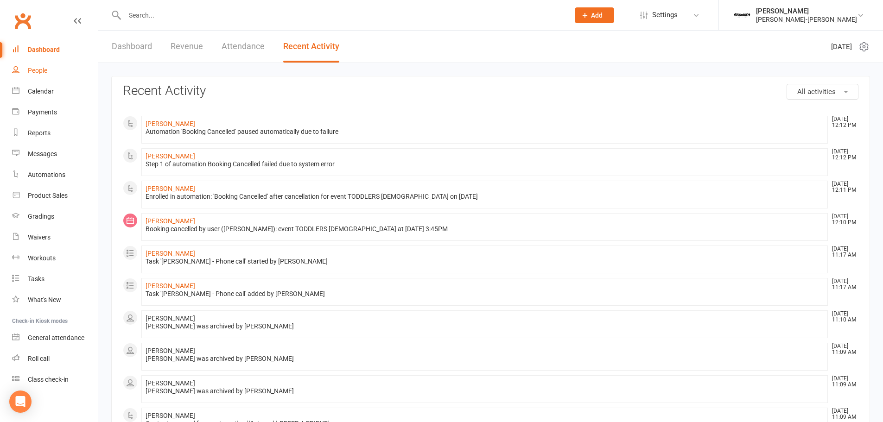
click at [25, 66] on link "People" at bounding box center [55, 70] width 86 height 21
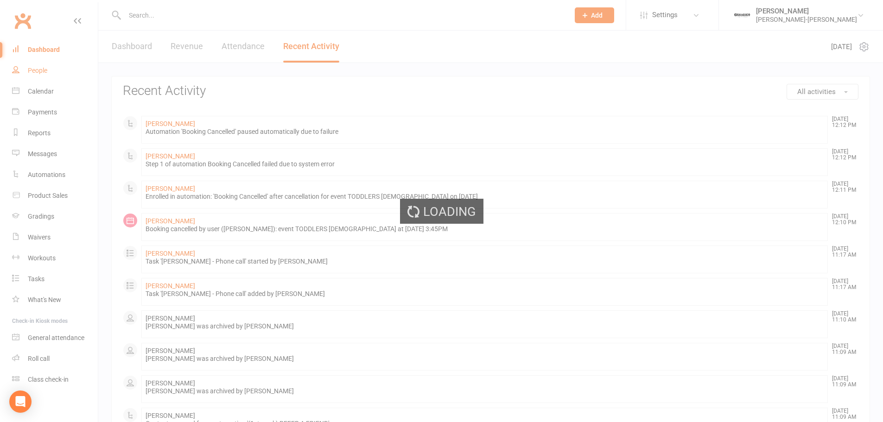
select select "100"
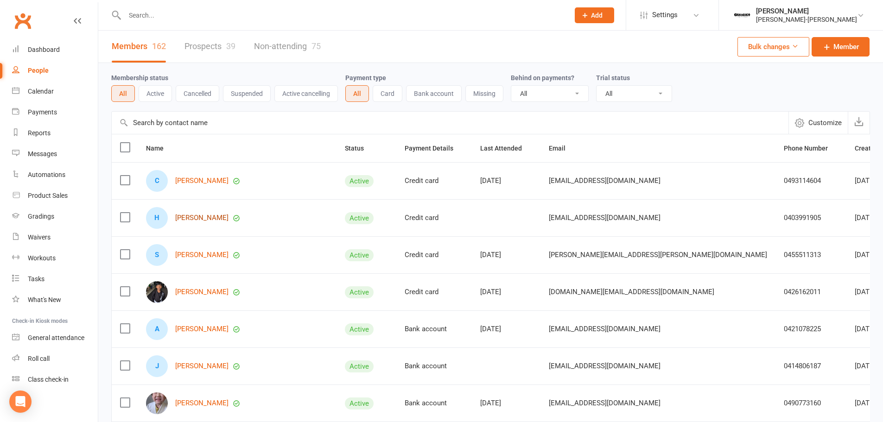
click at [206, 221] on link "[PERSON_NAME]" at bounding box center [201, 218] width 53 height 8
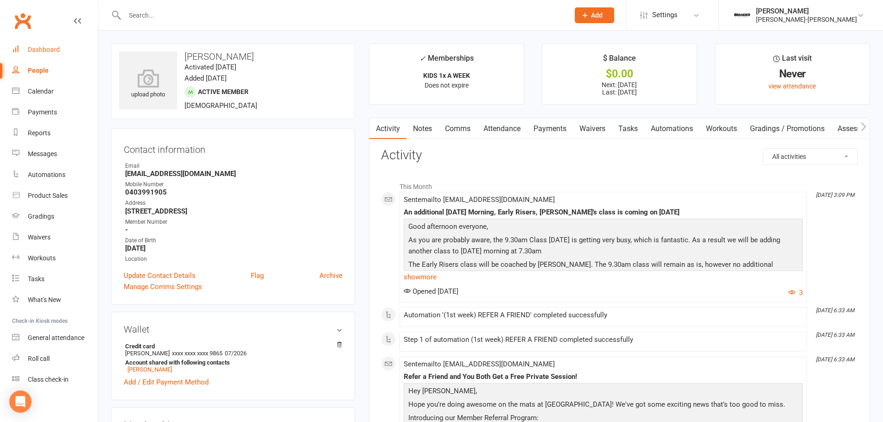
click at [55, 53] on div "Dashboard" at bounding box center [44, 49] width 32 height 7
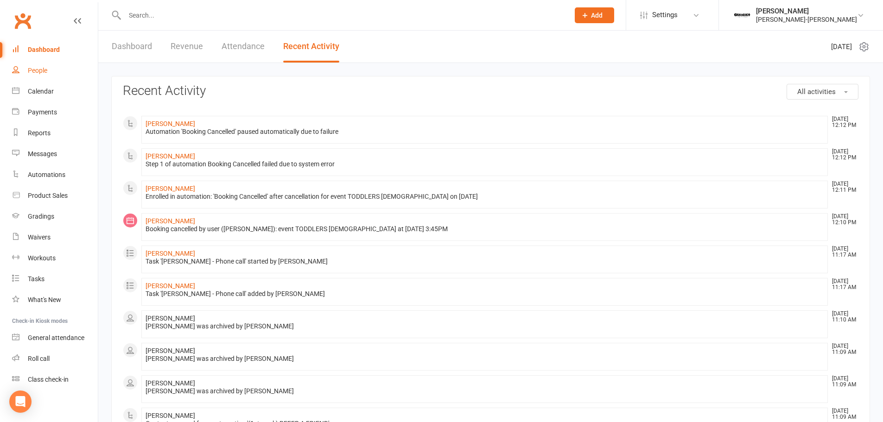
click at [44, 75] on link "People" at bounding box center [55, 70] width 86 height 21
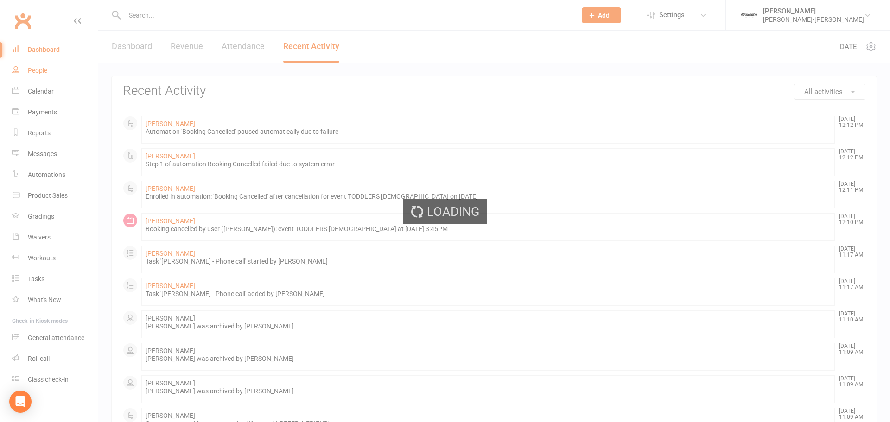
select select "100"
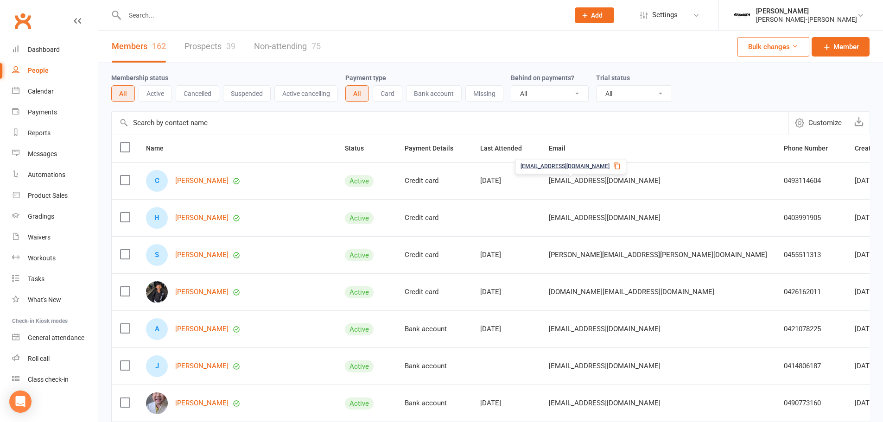
click at [211, 40] on link "Prospects 39" at bounding box center [209, 47] width 51 height 32
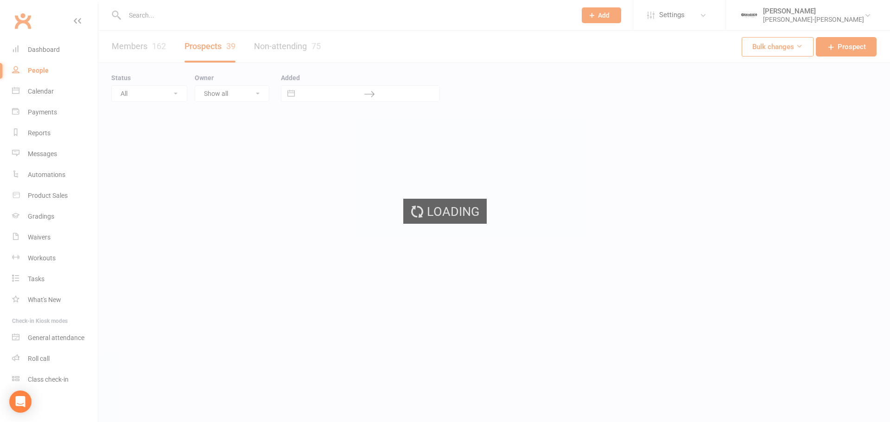
select select "100"
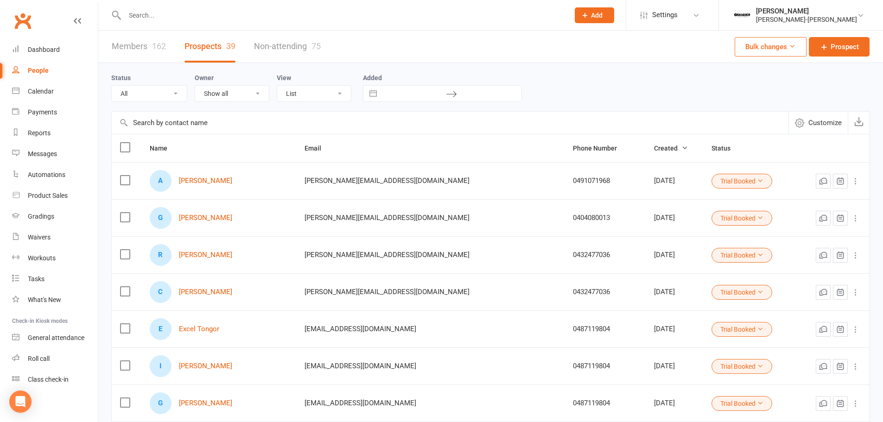
click at [275, 49] on link "Non-attending 75" at bounding box center [287, 47] width 67 height 32
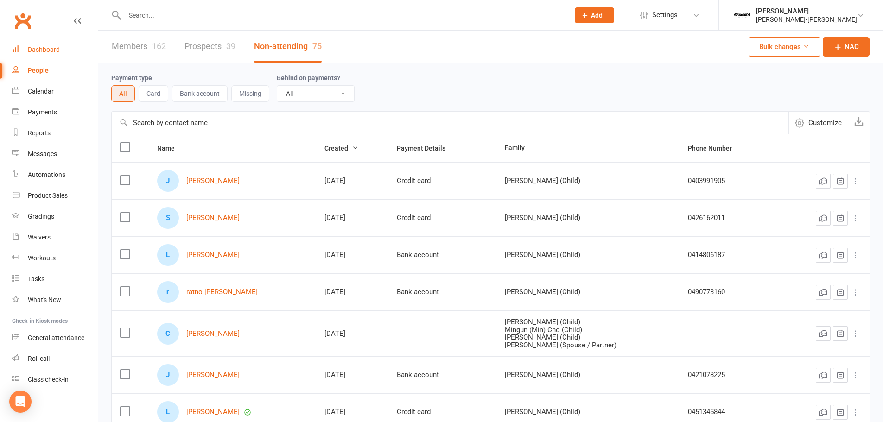
click at [47, 51] on div "Dashboard" at bounding box center [44, 49] width 32 height 7
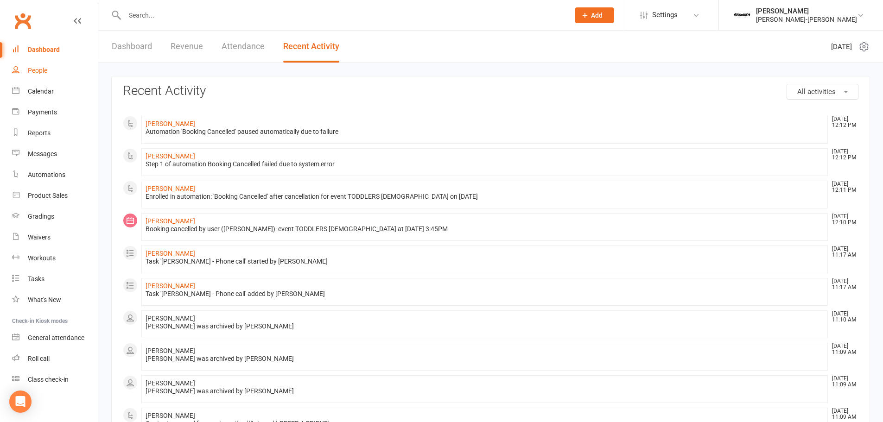
click at [40, 73] on div "People" at bounding box center [37, 70] width 19 height 7
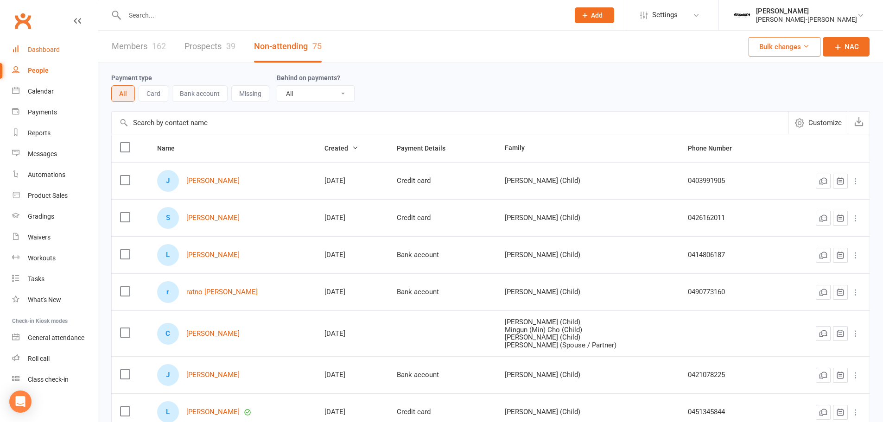
click at [43, 56] on link "Dashboard" at bounding box center [55, 49] width 86 height 21
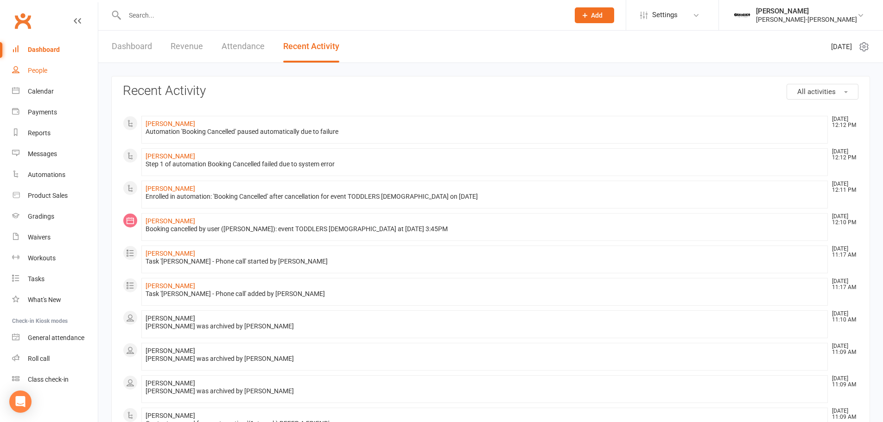
click at [49, 72] on link "People" at bounding box center [55, 70] width 86 height 21
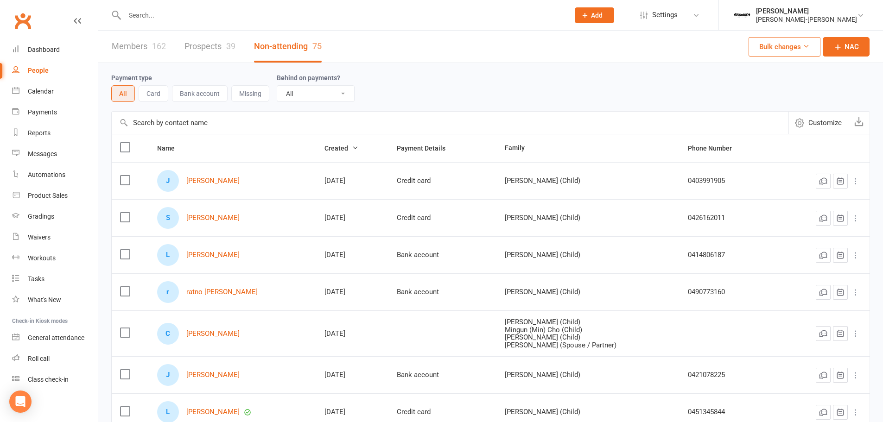
click at [140, 49] on link "Members 162" at bounding box center [139, 47] width 54 height 32
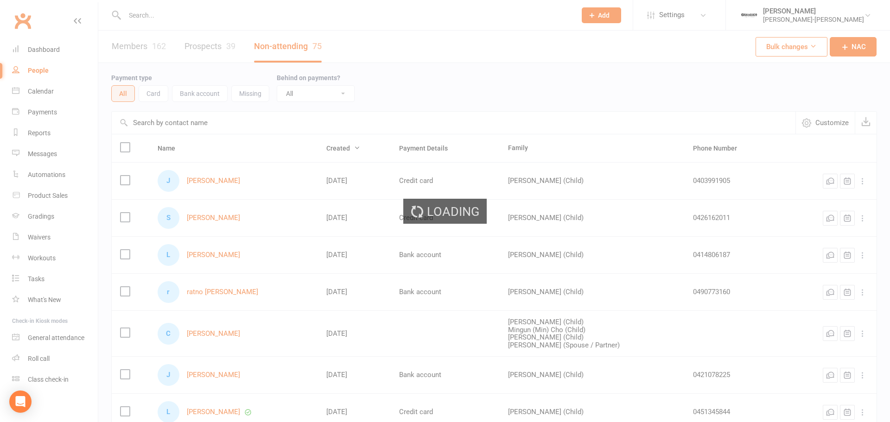
select select "100"
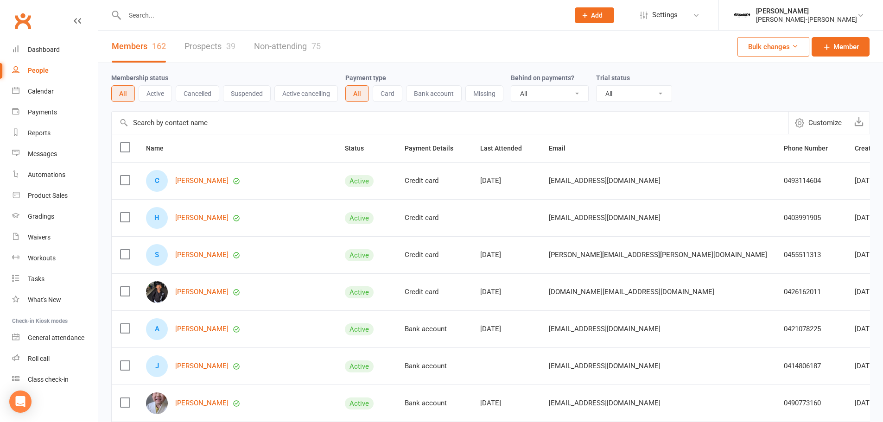
click at [205, 50] on link "Prospects 39" at bounding box center [209, 47] width 51 height 32
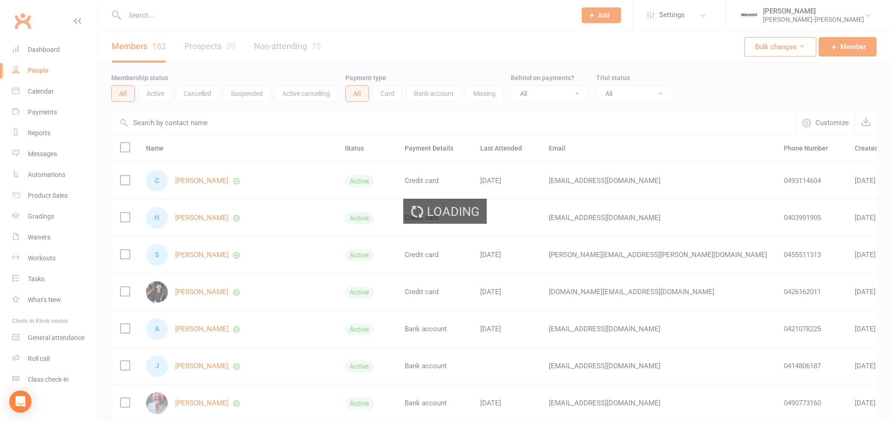
select select "100"
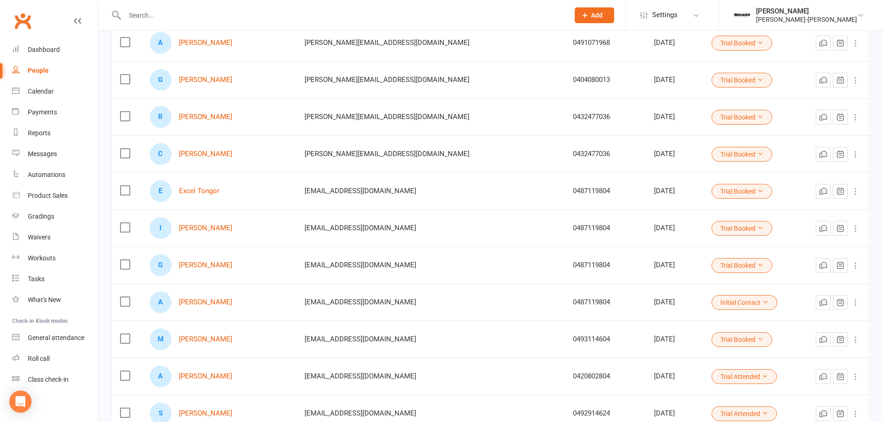
scroll to position [139, 0]
click at [573, 414] on div "0492914624" at bounding box center [605, 413] width 64 height 8
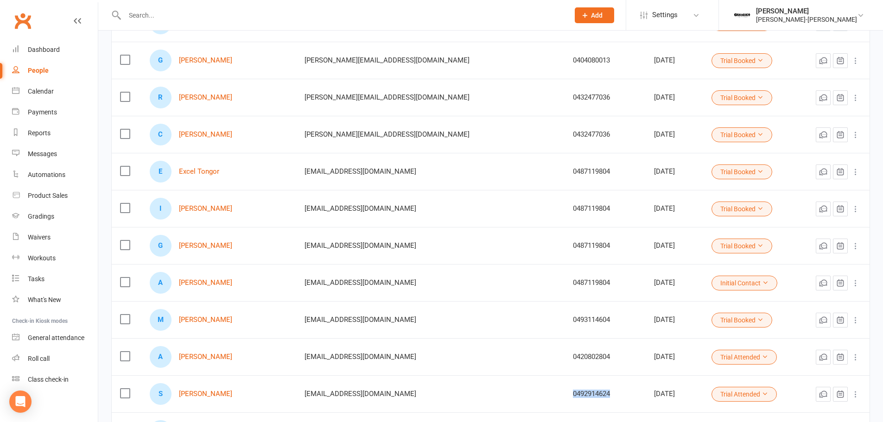
scroll to position [232, 0]
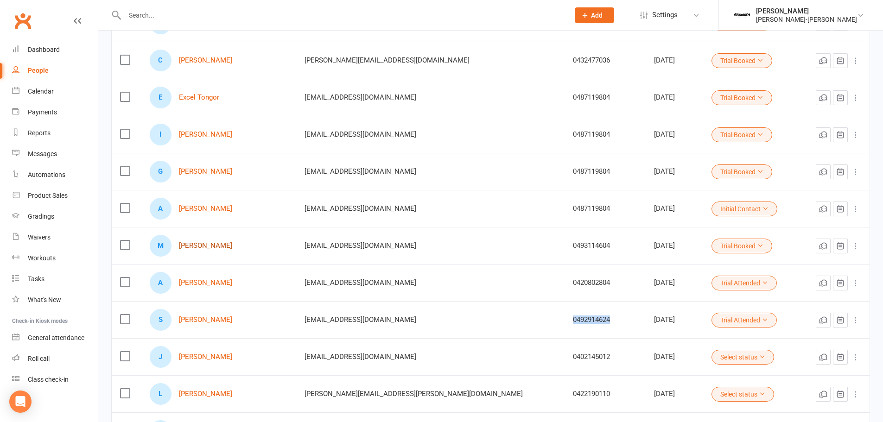
click at [200, 245] on link "[PERSON_NAME]" at bounding box center [205, 246] width 53 height 8
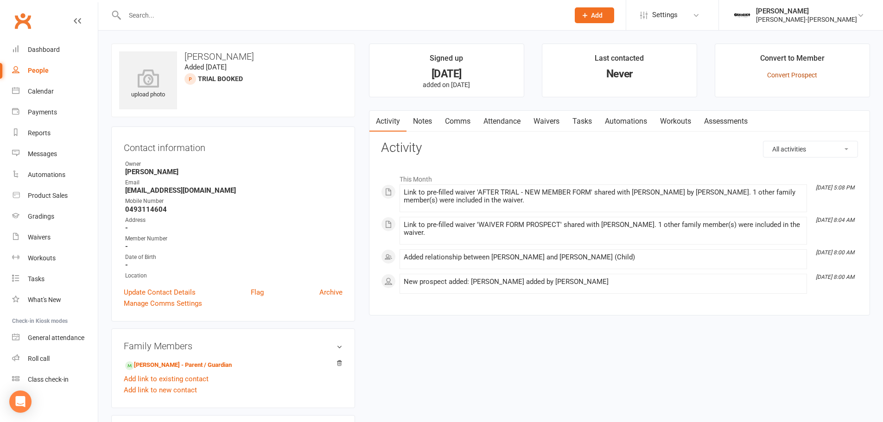
click at [793, 72] on link "Convert Prospect" at bounding box center [792, 74] width 50 height 7
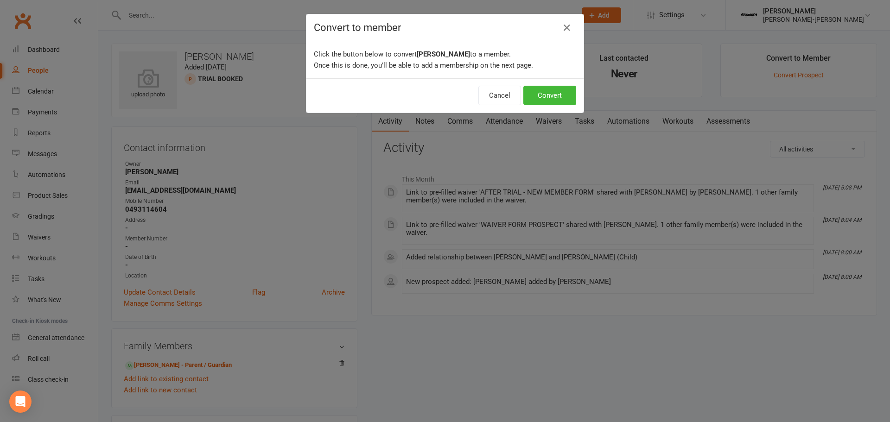
click at [864, 32] on div "Convert to member Click the button below to convert [PERSON_NAME] to a member. …" at bounding box center [445, 211] width 890 height 422
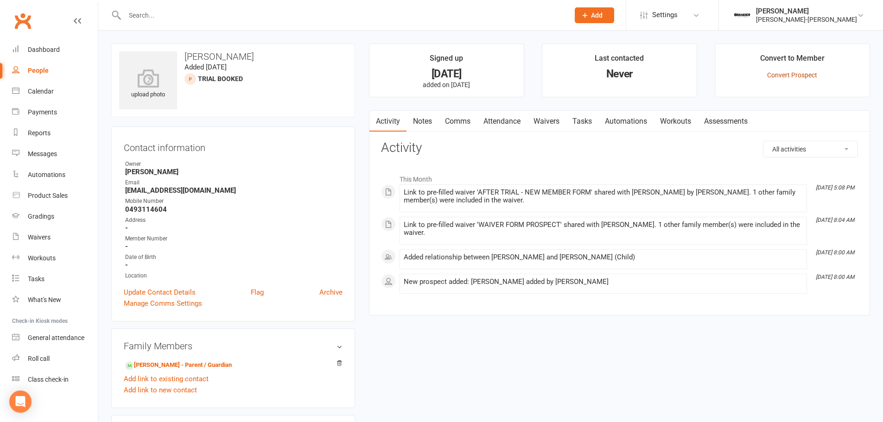
click at [785, 76] on link "Convert Prospect" at bounding box center [792, 74] width 50 height 7
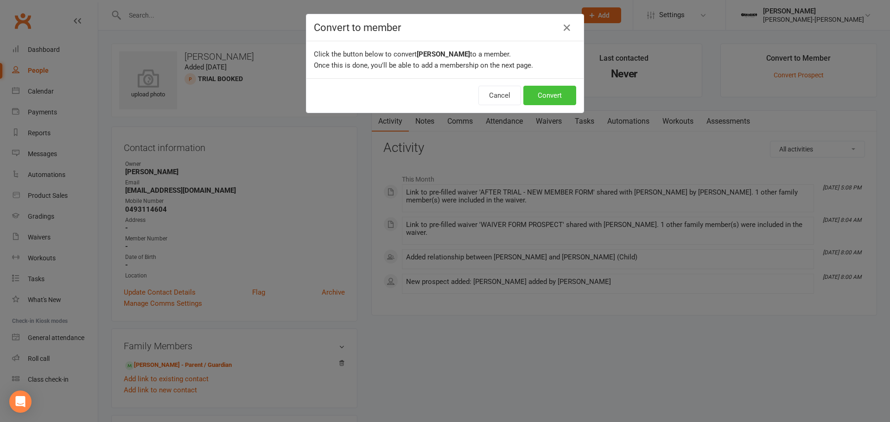
click at [557, 97] on button "Convert" at bounding box center [549, 95] width 53 height 19
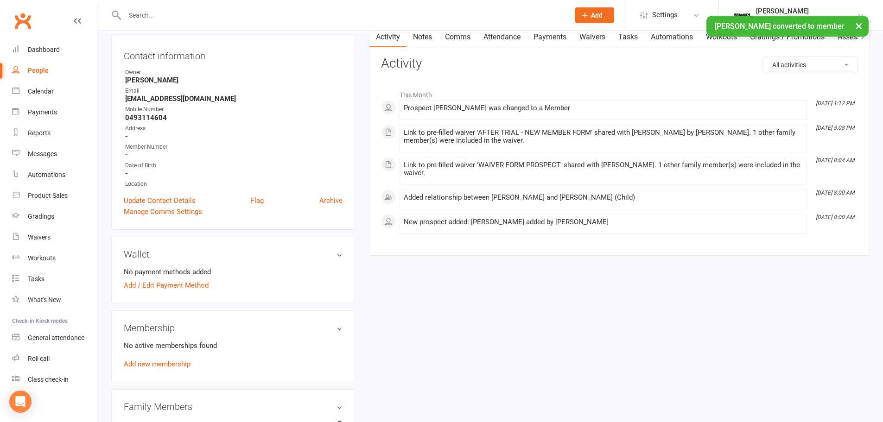
scroll to position [139, 0]
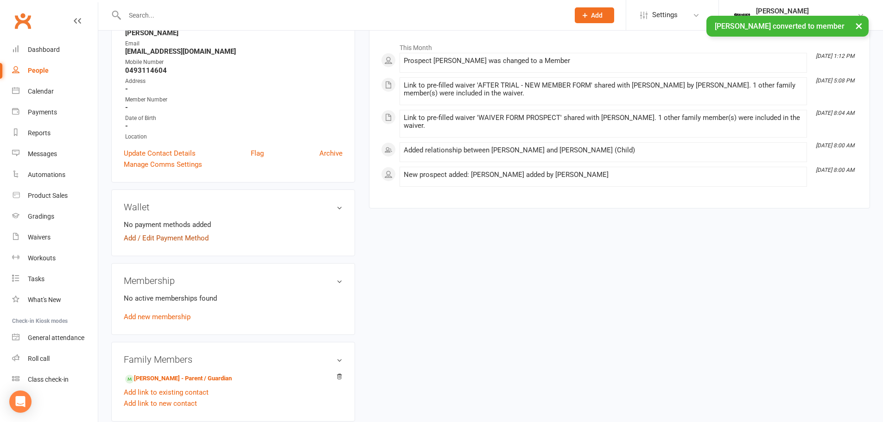
click at [179, 240] on link "Add / Edit Payment Method" at bounding box center [166, 238] width 85 height 11
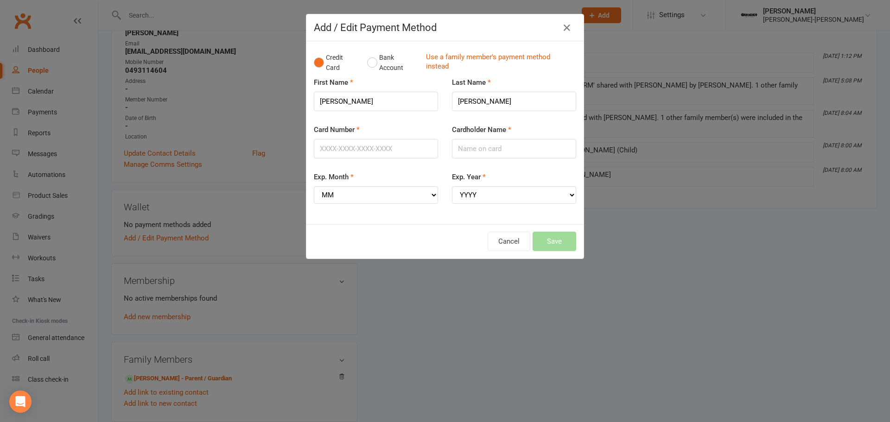
click at [455, 50] on div "Credit Card Bank Account Use a family member's payment method instead" at bounding box center [445, 63] width 262 height 28
click at [452, 57] on link "Use a family member's payment method instead" at bounding box center [499, 62] width 146 height 21
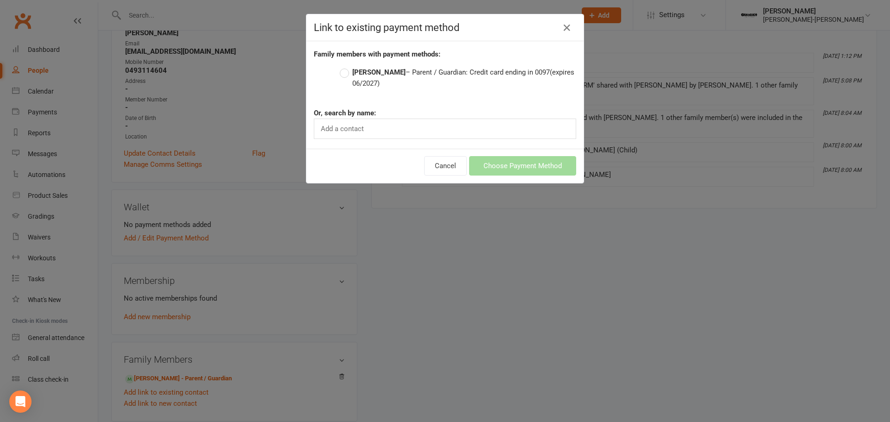
click at [383, 75] on strong "[PERSON_NAME]" at bounding box center [378, 72] width 53 height 8
click at [346, 67] on input "[PERSON_NAME] – Parent / Guardian: Credit card ending in 0097 (expires 06/2027)" at bounding box center [343, 67] width 6 height 0
click at [481, 164] on button "Choose Payment Method" at bounding box center [522, 165] width 107 height 19
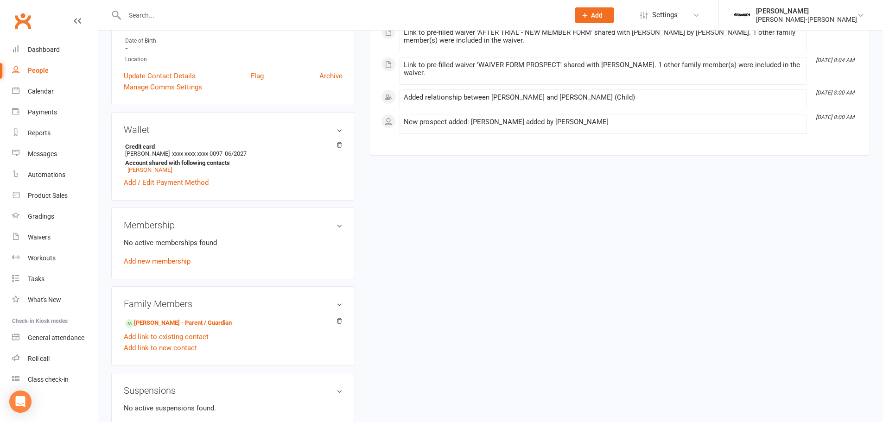
scroll to position [278, 0]
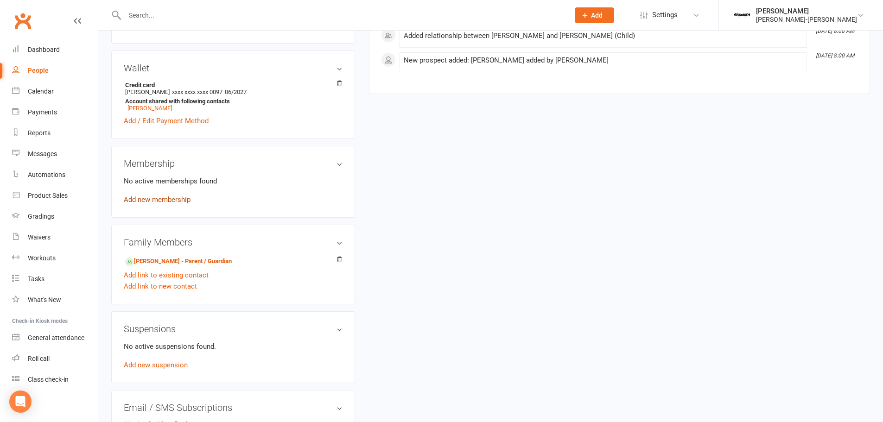
click at [155, 203] on link "Add new membership" at bounding box center [157, 200] width 67 height 8
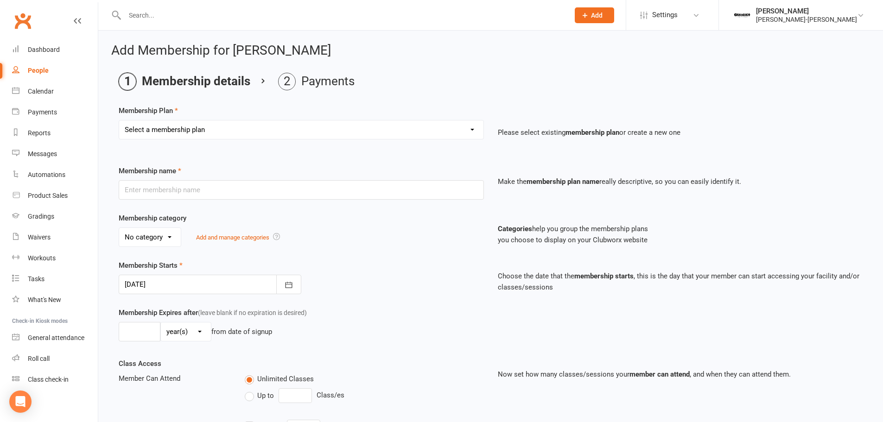
click at [278, 127] on select "Select a membership plan Create new Membership Plan ADULTS UNLIMITED ADULTS 2x …" at bounding box center [301, 129] width 364 height 19
select select "5"
click at [119, 120] on select "Select a membership plan Create new Membership Plan ADULTS UNLIMITED ADULTS 2x …" at bounding box center [301, 129] width 364 height 19
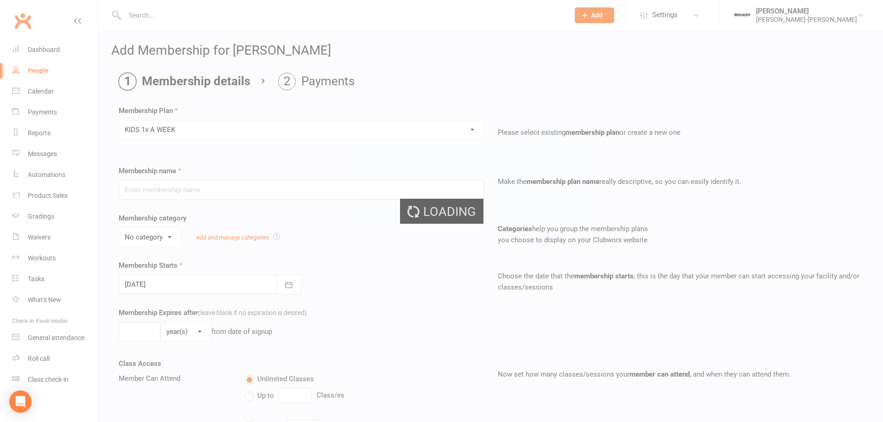
type input "KIDS 1x A WEEK"
select select "1"
type input "0"
type input "1"
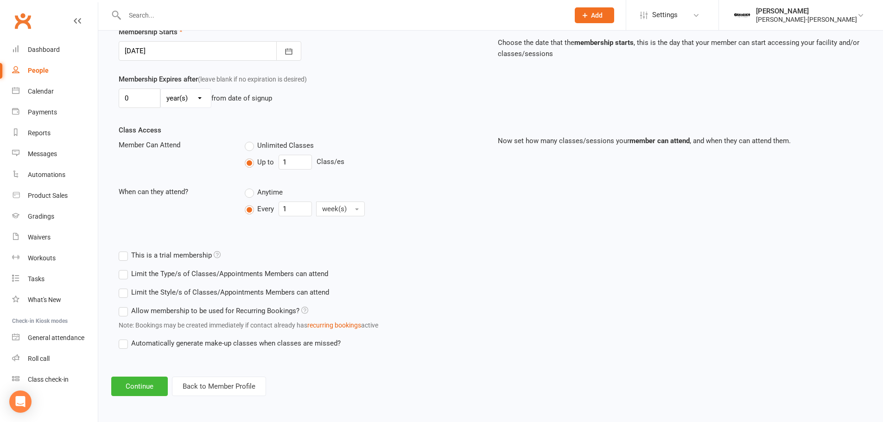
scroll to position [235, 0]
click at [135, 380] on button "Continue" at bounding box center [139, 385] width 57 height 19
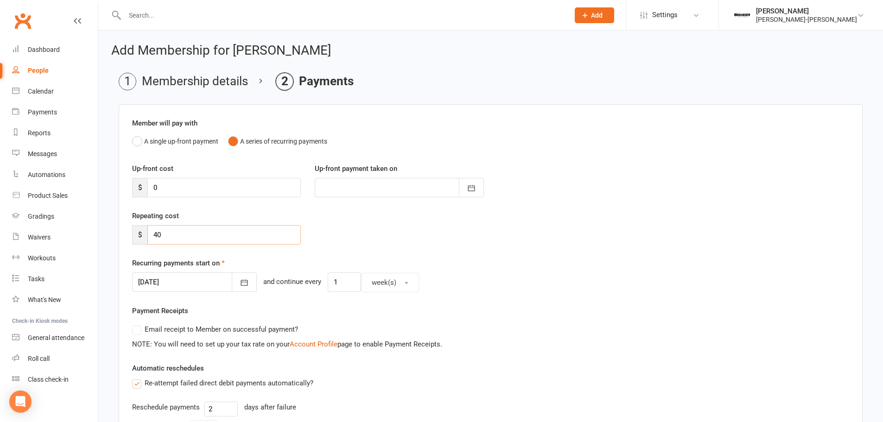
click at [189, 239] on input "40" at bounding box center [223, 234] width 153 height 19
type input "4"
type input "36"
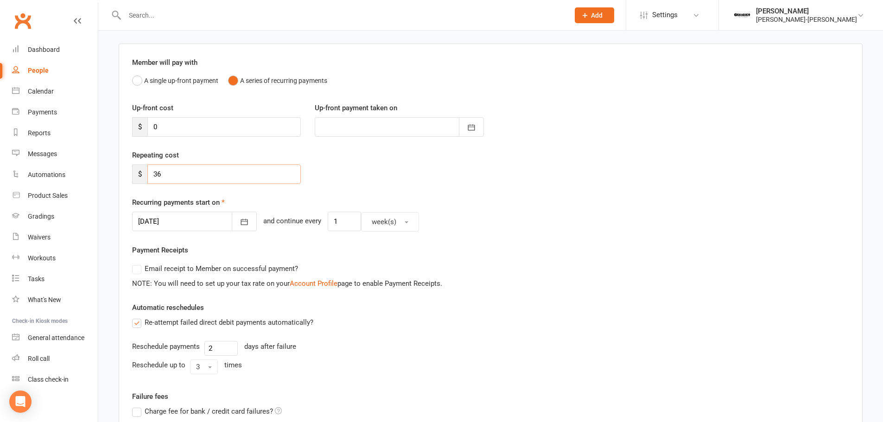
scroll to position [93, 0]
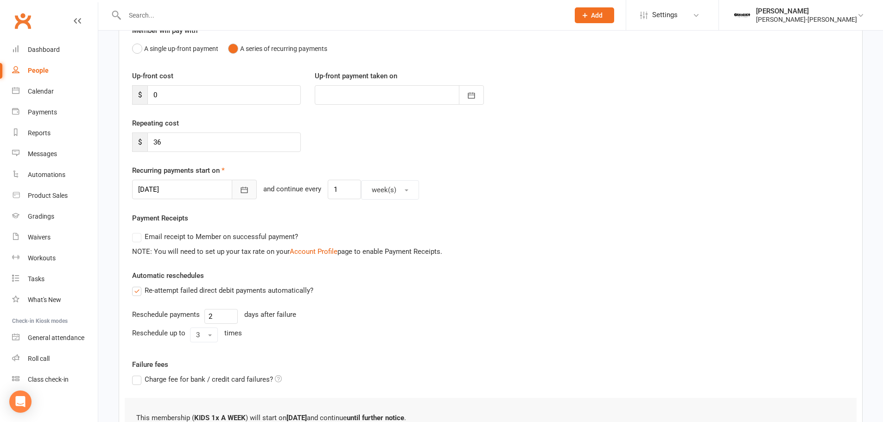
click at [240, 191] on icon "button" at bounding box center [244, 189] width 9 height 9
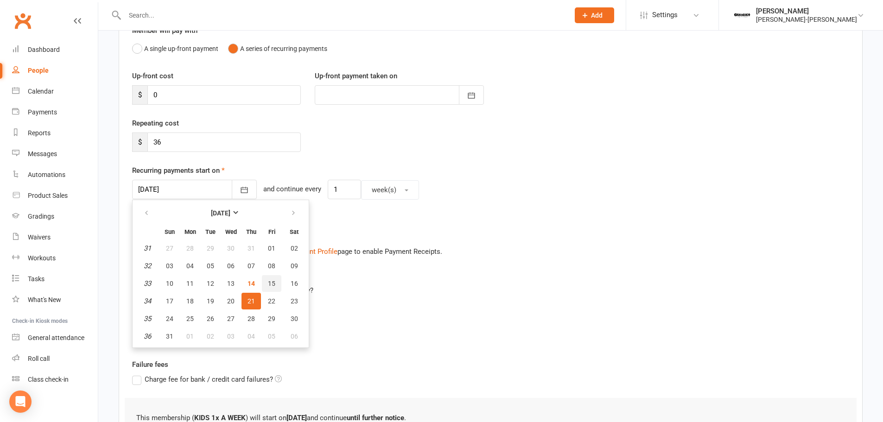
click at [274, 279] on button "15" at bounding box center [271, 283] width 19 height 17
type input "[DATE]"
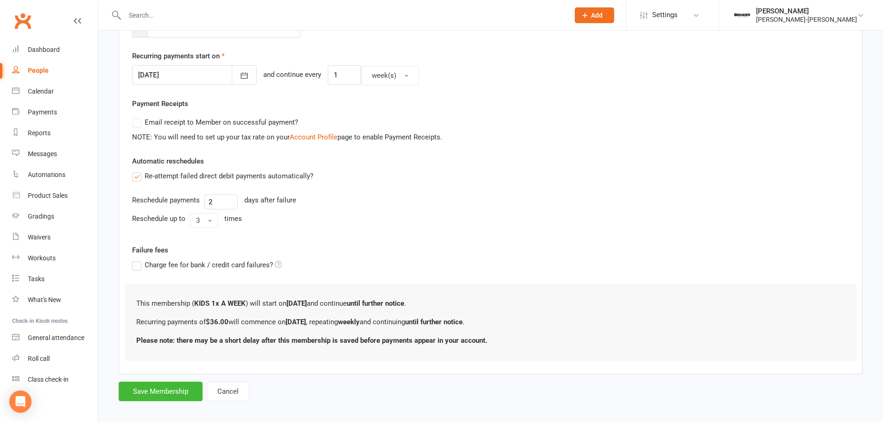
scroll to position [215, 0]
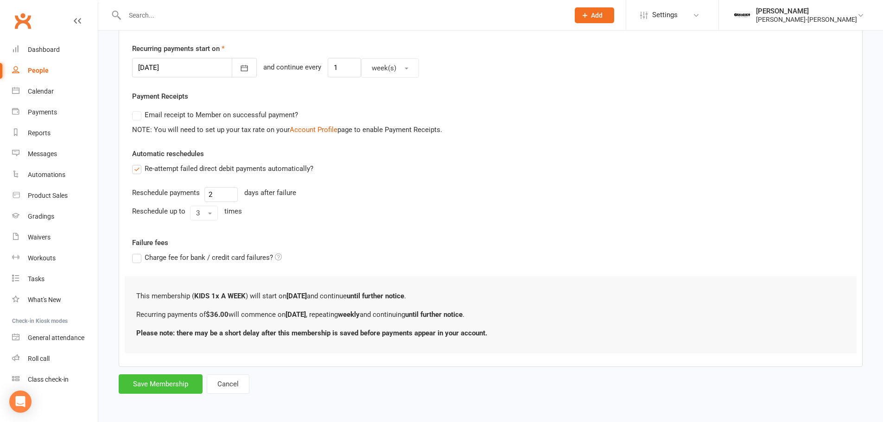
click at [164, 382] on button "Save Membership" at bounding box center [161, 383] width 84 height 19
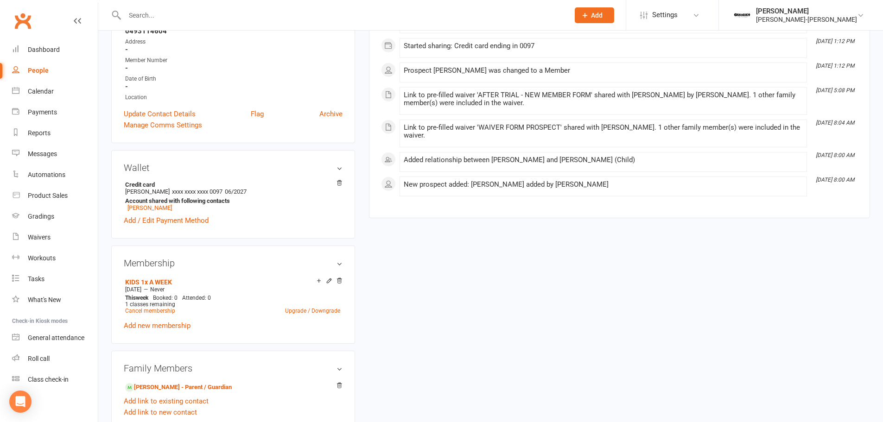
scroll to position [185, 0]
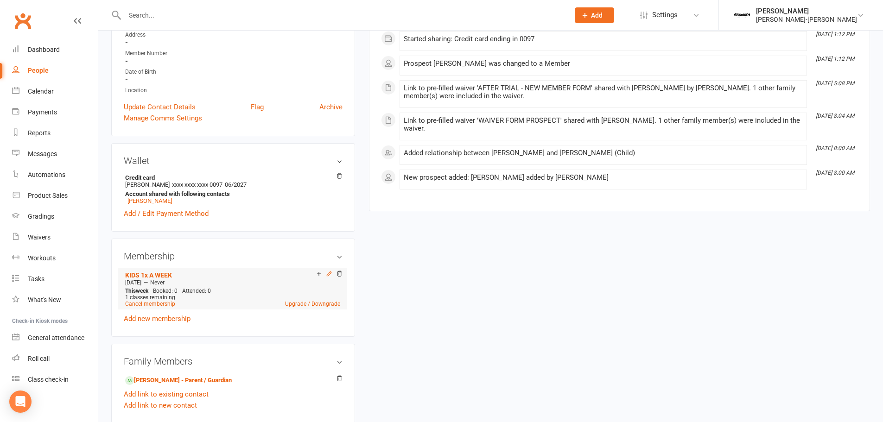
click at [329, 275] on icon at bounding box center [329, 274] width 4 height 4
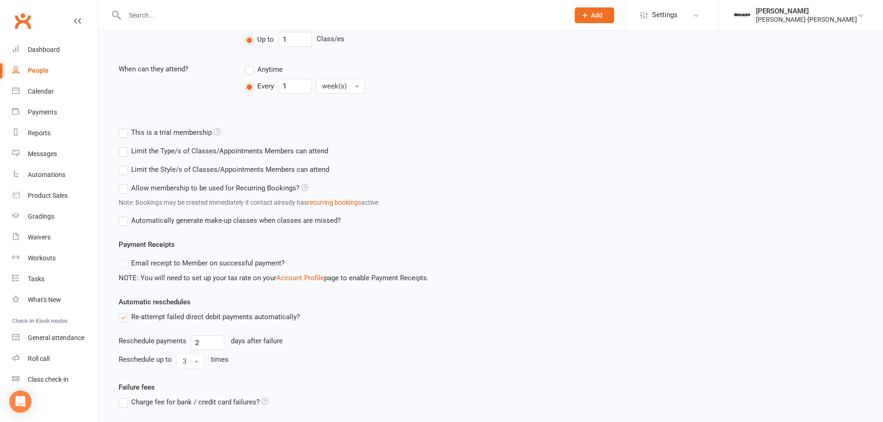
scroll to position [321, 0]
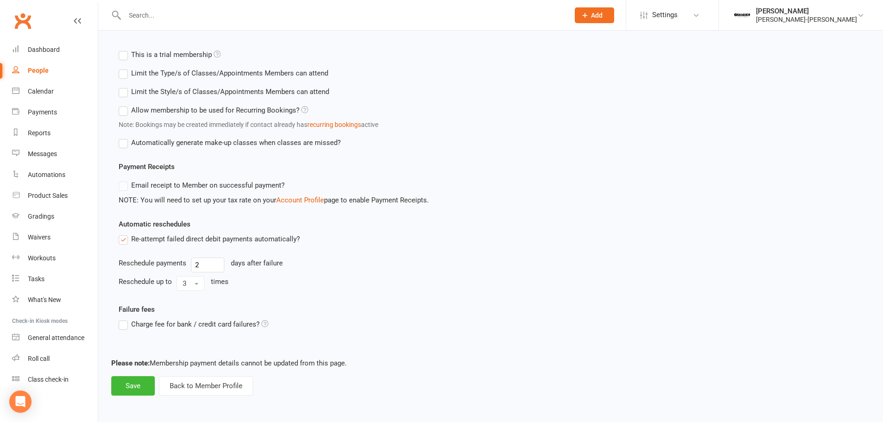
click at [194, 413] on html "Prospect Member Non-attending contact Class / event Appointment Grading event T…" at bounding box center [441, 50] width 883 height 743
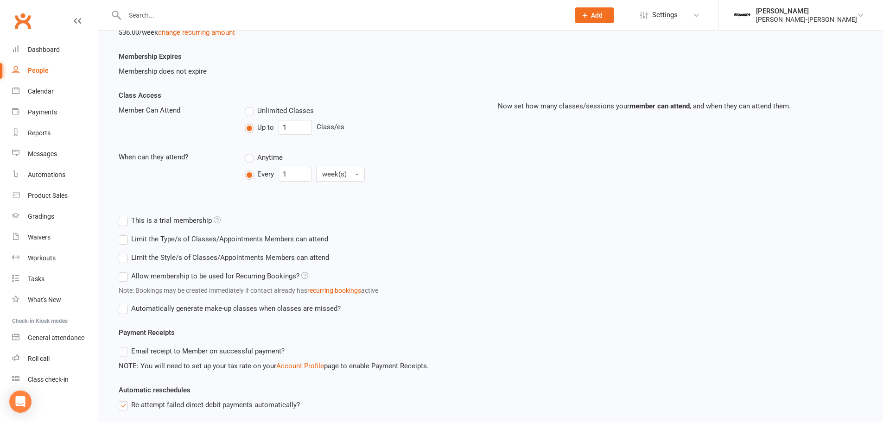
scroll to position [136, 0]
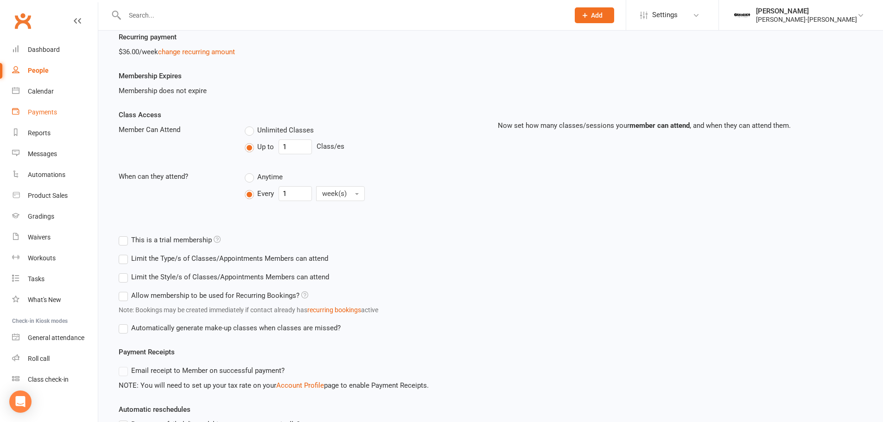
click at [53, 118] on link "Payments" at bounding box center [55, 112] width 86 height 21
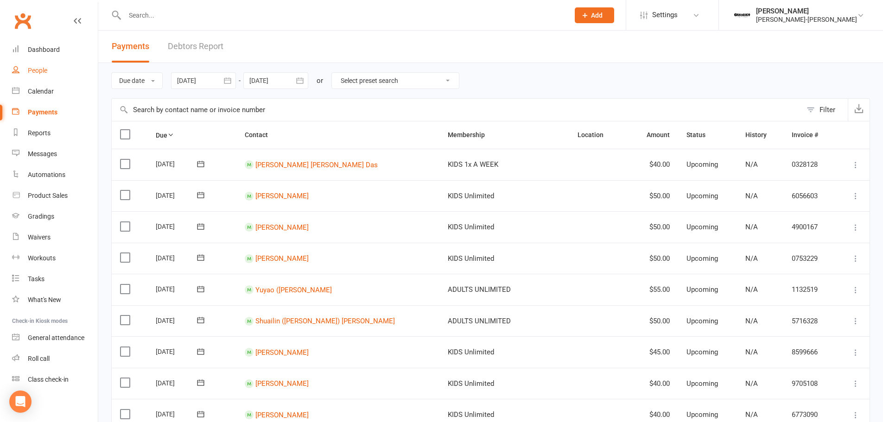
click at [51, 76] on link "People" at bounding box center [55, 70] width 86 height 21
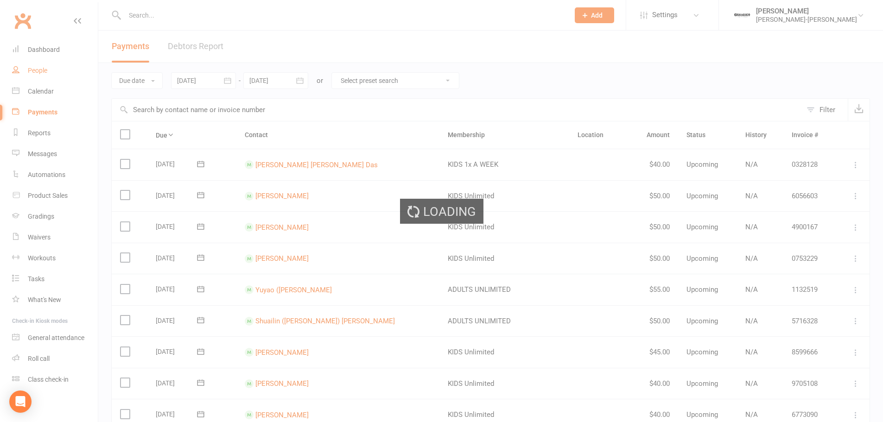
select select "100"
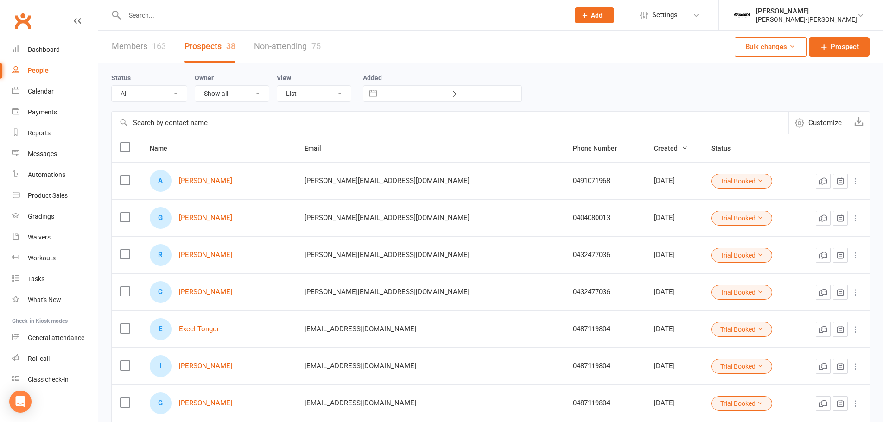
click at [155, 43] on div "163" at bounding box center [159, 46] width 14 height 10
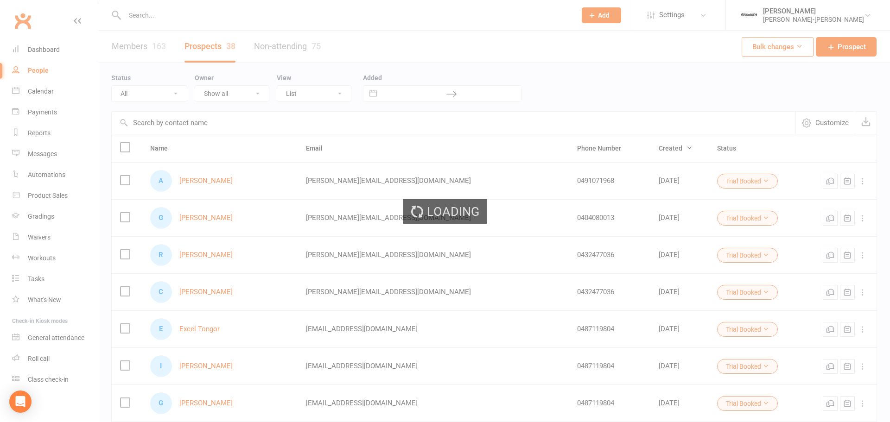
select select "100"
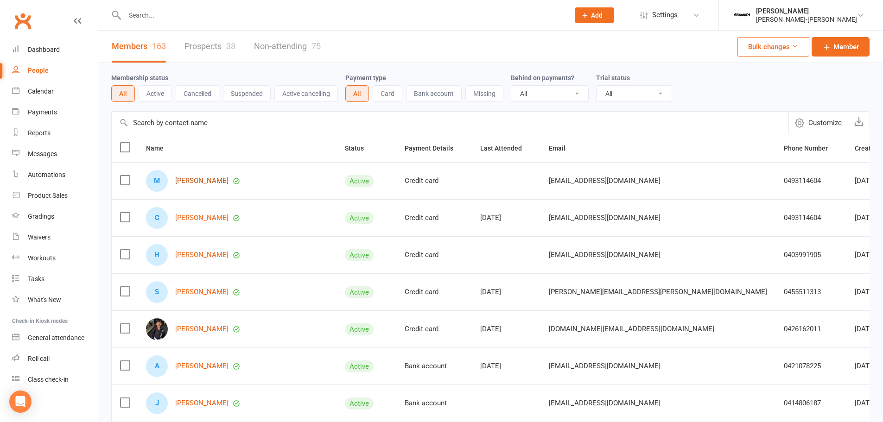
click at [209, 179] on link "[PERSON_NAME]" at bounding box center [201, 181] width 53 height 8
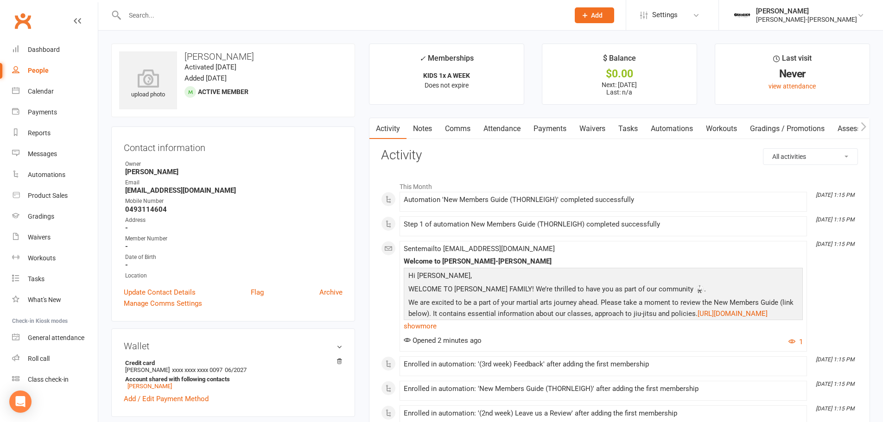
click at [556, 133] on link "Payments" at bounding box center [550, 128] width 46 height 21
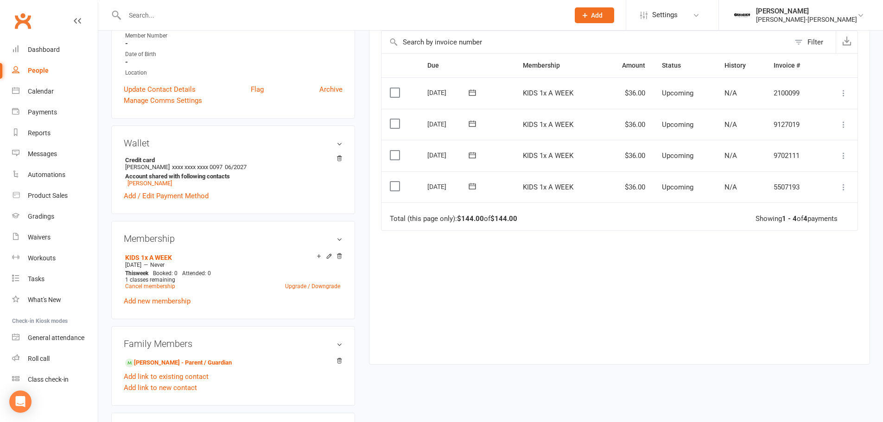
scroll to position [278, 0]
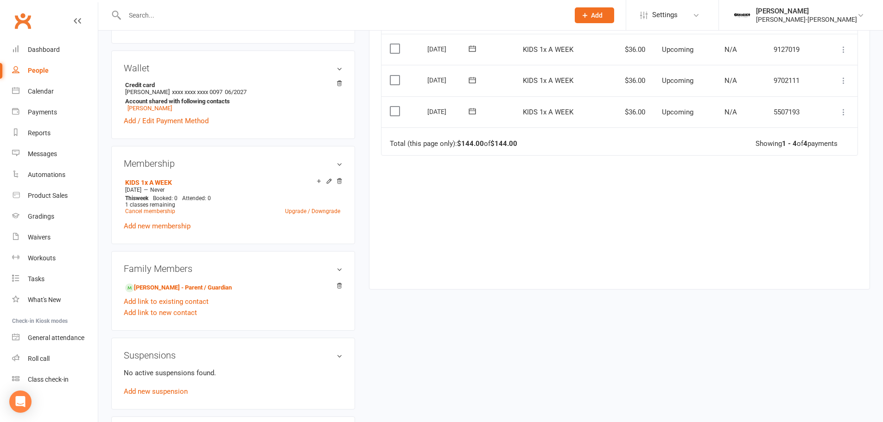
click at [843, 113] on icon at bounding box center [843, 112] width 9 height 9
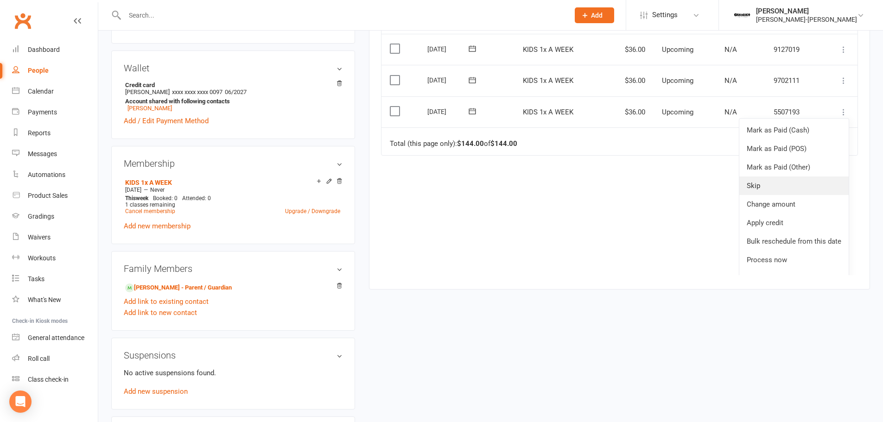
click at [772, 188] on link "Skip" at bounding box center [793, 186] width 109 height 19
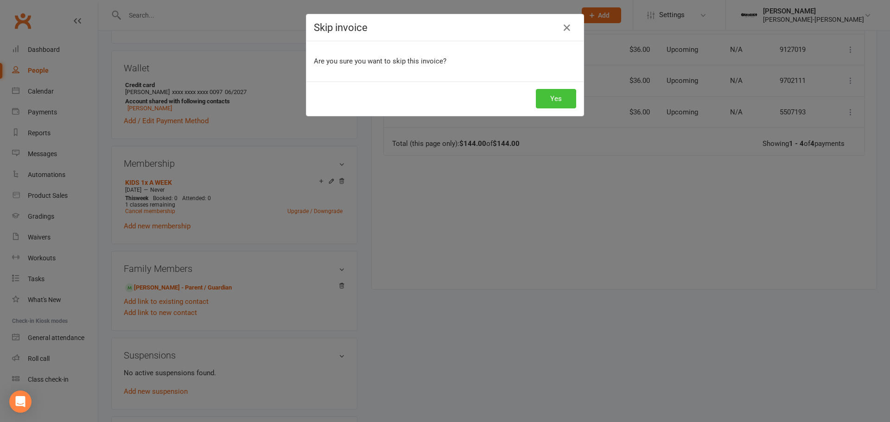
click at [557, 105] on button "Yes" at bounding box center [556, 98] width 40 height 19
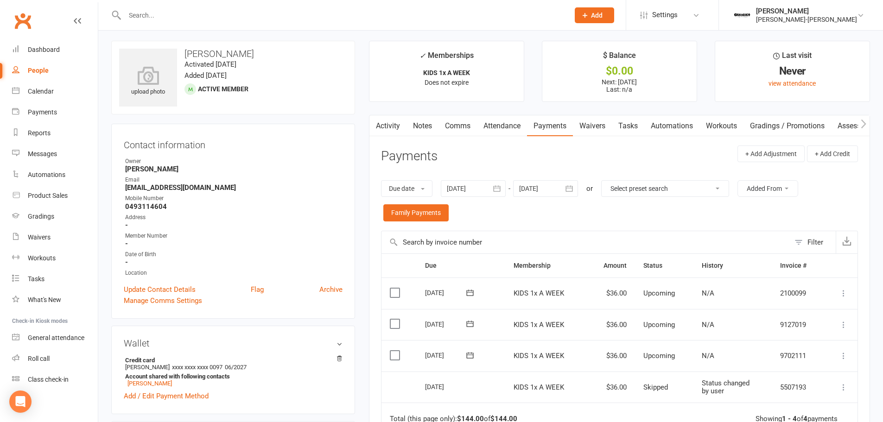
scroll to position [0, 0]
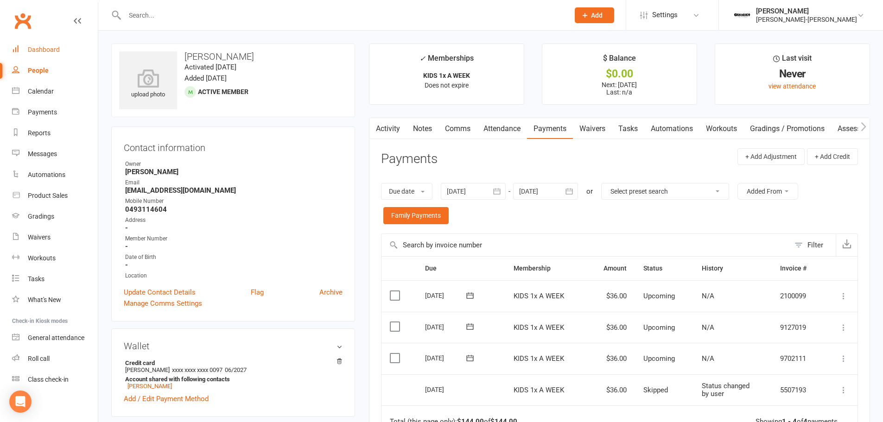
click at [33, 46] on div "Dashboard" at bounding box center [44, 49] width 32 height 7
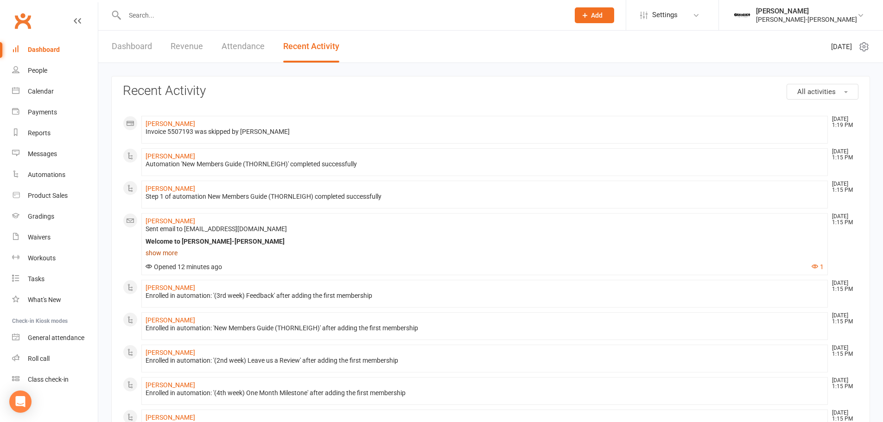
click at [159, 250] on link "show more" at bounding box center [485, 253] width 678 height 13
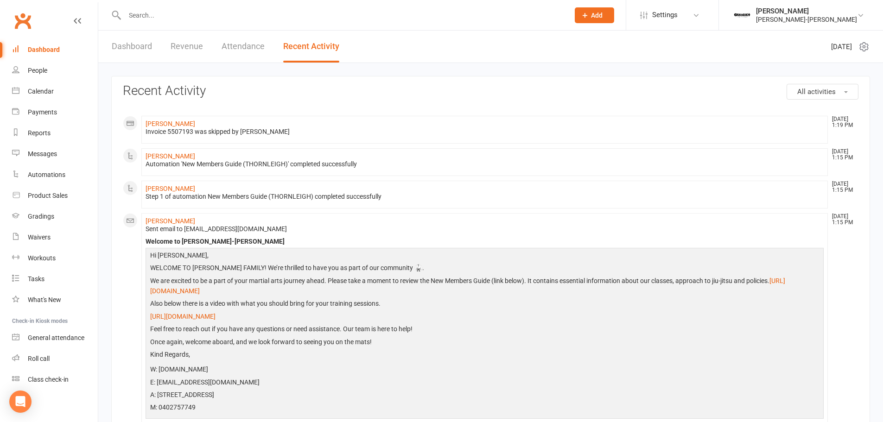
click at [152, 46] on link "Dashboard" at bounding box center [132, 47] width 40 height 32
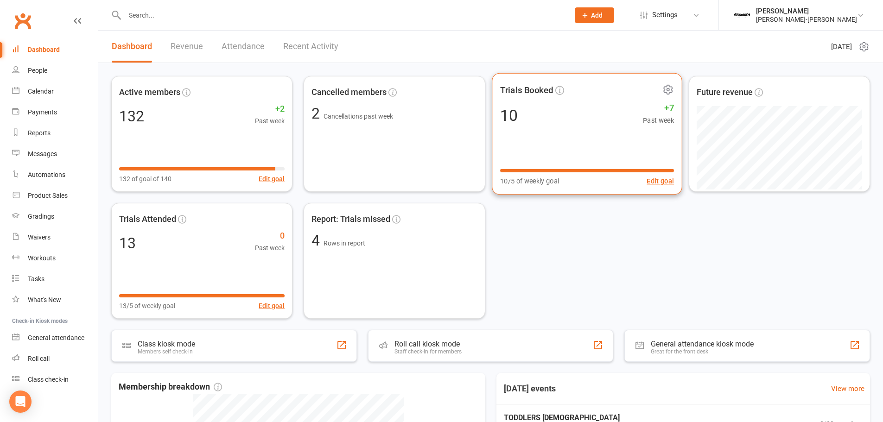
click at [568, 120] on div "10 +7 Past week" at bounding box center [587, 115] width 174 height 21
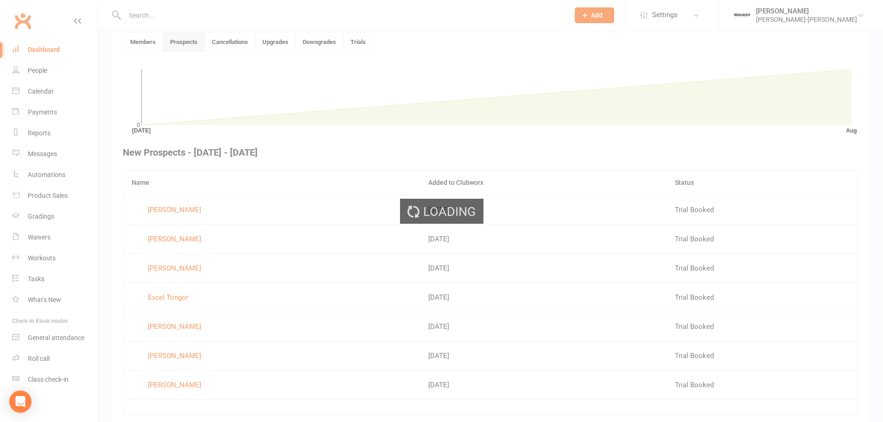
scroll to position [253, 0]
